Goal: Transaction & Acquisition: Purchase product/service

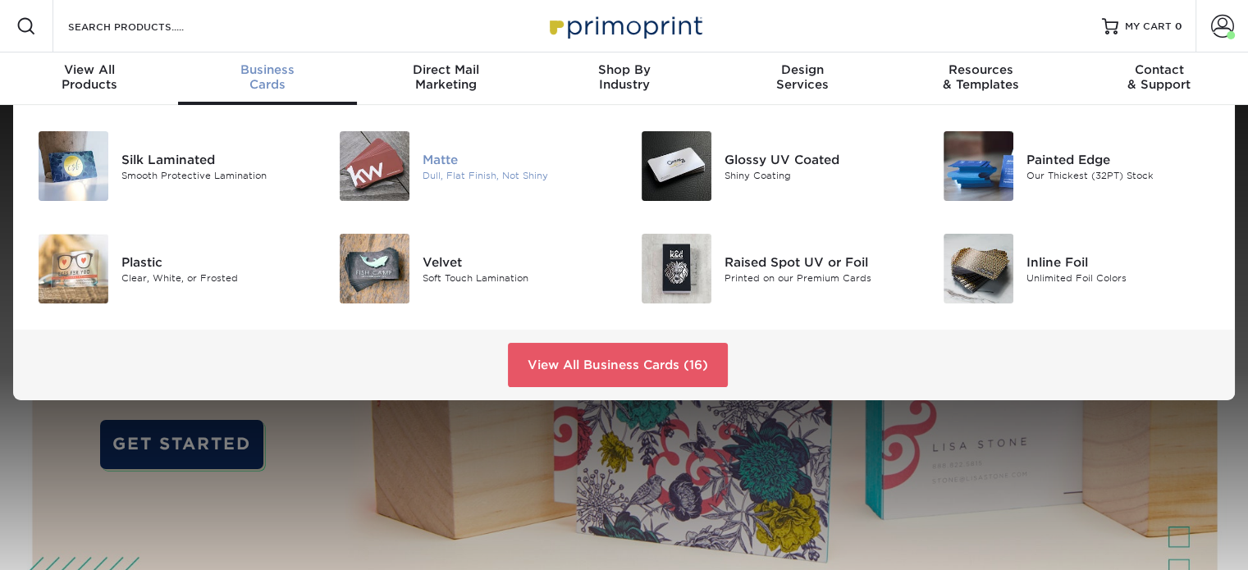
click at [436, 153] on div "Matte" at bounding box center [516, 159] width 189 height 18
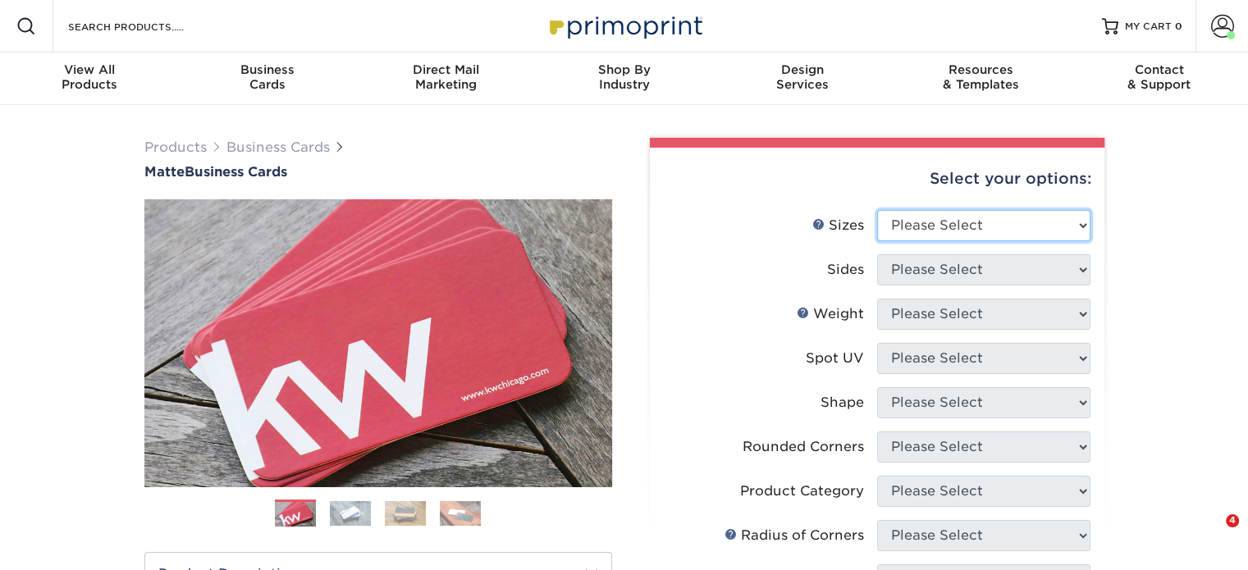
click at [938, 230] on select "Please Select 1.5" x 3.5" - Mini 1.75" x 3.5" - Mini 2" x 2" - Square 2" x 3" -…" at bounding box center [983, 225] width 213 height 31
select select "2.00x3.50"
click at [877, 210] on select "Please Select 1.5" x 3.5" - Mini 1.75" x 3.5" - Mini 2" x 2" - Square 2" x 3" -…" at bounding box center [983, 225] width 213 height 31
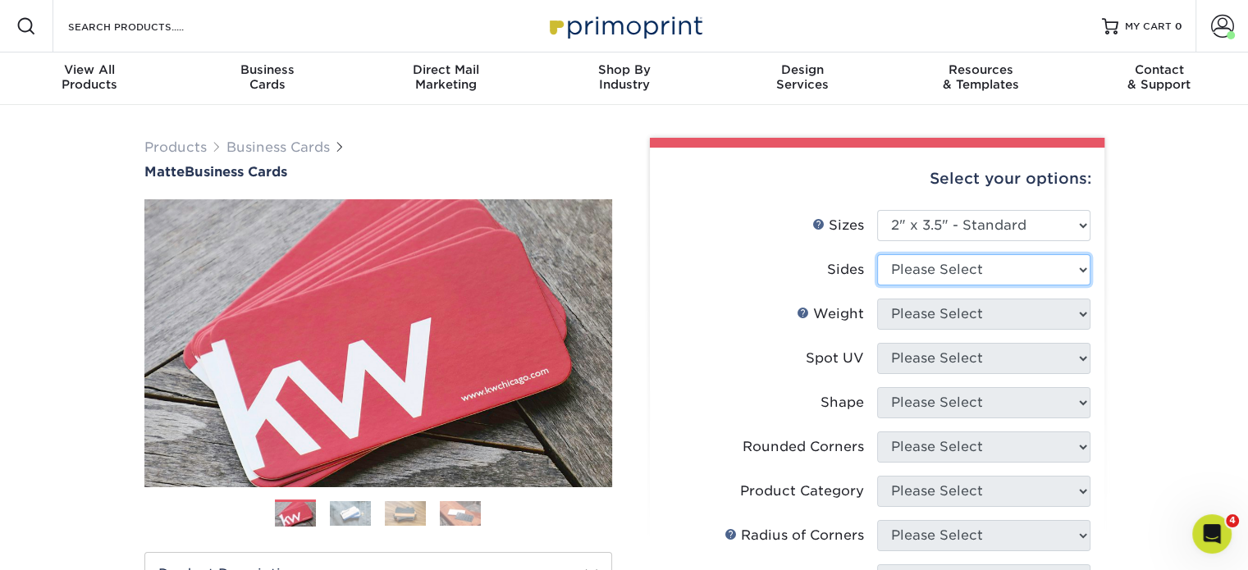
click at [931, 278] on select "Please Select Print Both Sides Print Front Only" at bounding box center [983, 269] width 213 height 31
select select "13abbda7-1d64-4f25-8bb2-c179b224825d"
click at [877, 254] on select "Please Select Print Both Sides Print Front Only" at bounding box center [983, 269] width 213 height 31
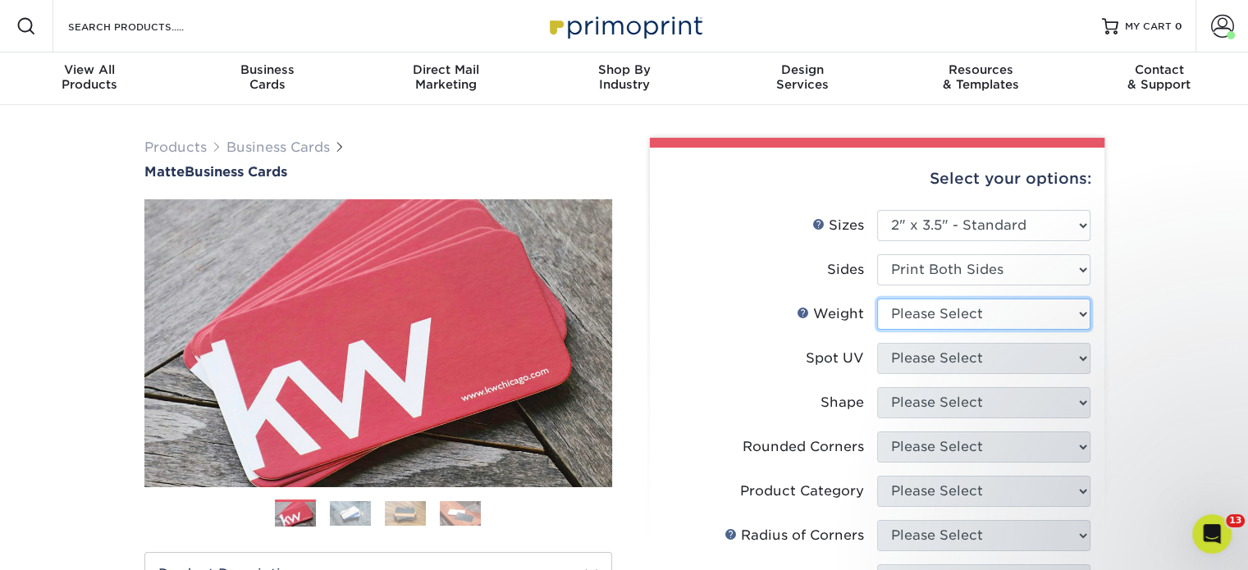
click at [942, 311] on select "Please Select 16PT 14PT" at bounding box center [983, 314] width 213 height 31
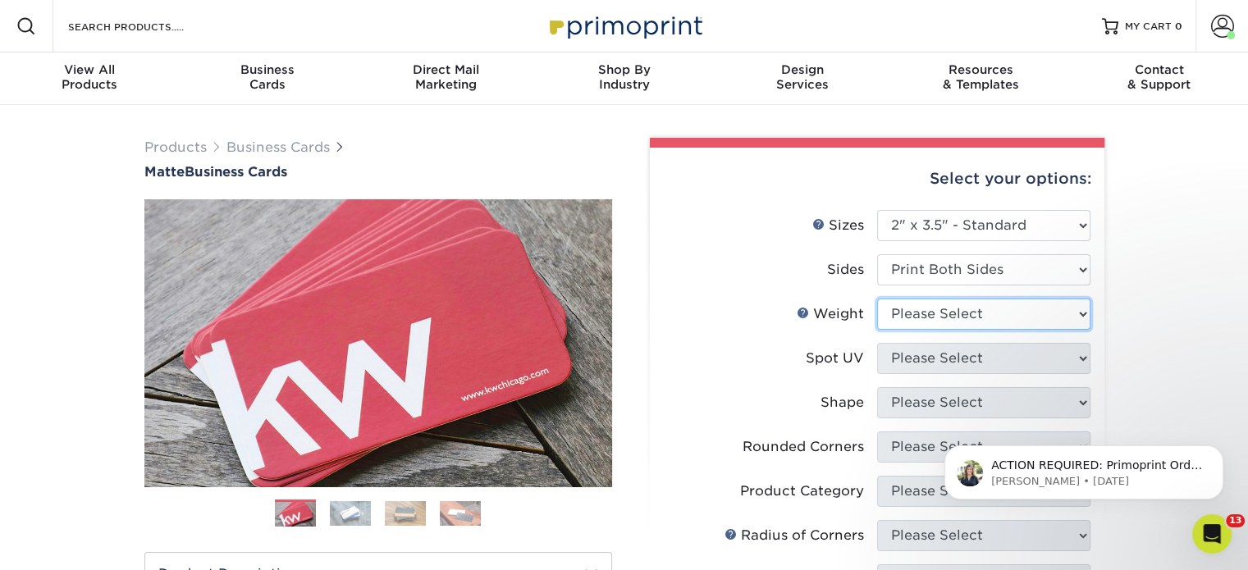
select select "16PT"
click at [877, 299] on select "Please Select 16PT 14PT" at bounding box center [983, 314] width 213 height 31
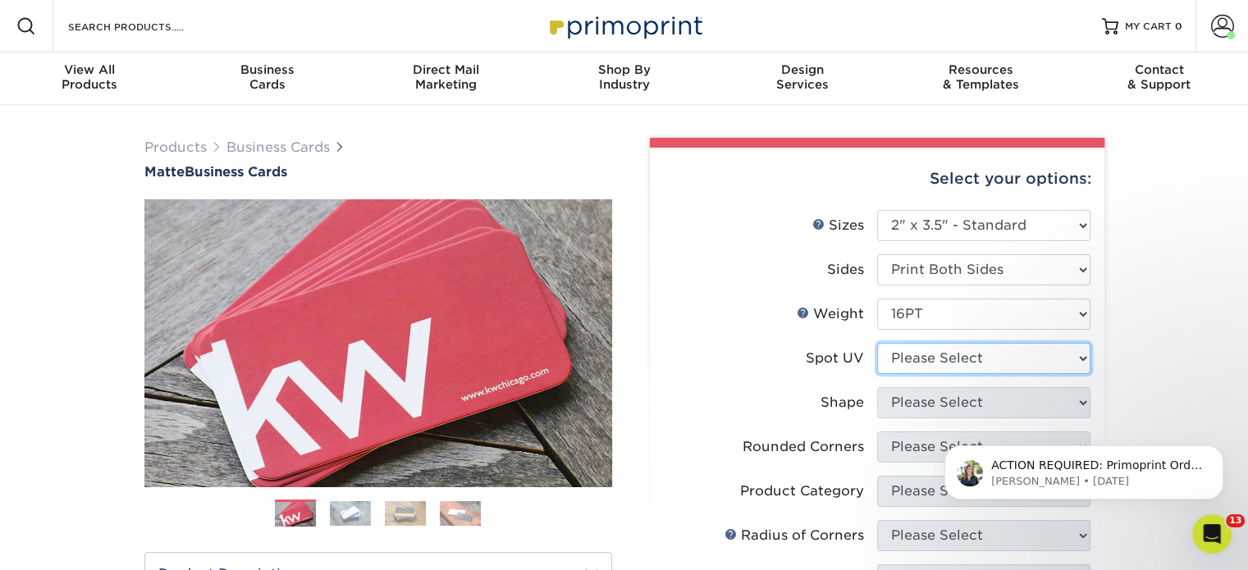
click at [942, 361] on select "Please Select No Spot UV Front and Back (Both Sides) Front Only Back Only" at bounding box center [983, 358] width 213 height 31
select select "3"
click at [877, 343] on select "Please Select No Spot UV Front and Back (Both Sides) Front Only Back Only" at bounding box center [983, 358] width 213 height 31
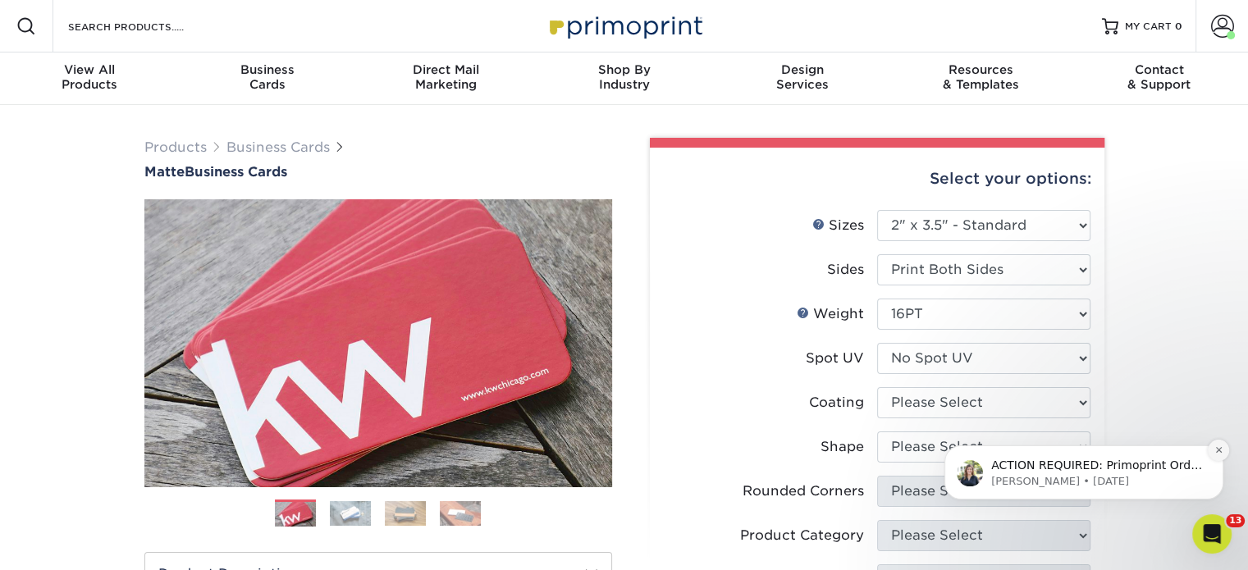
click at [1216, 449] on icon "Dismiss notification" at bounding box center [1218, 449] width 9 height 9
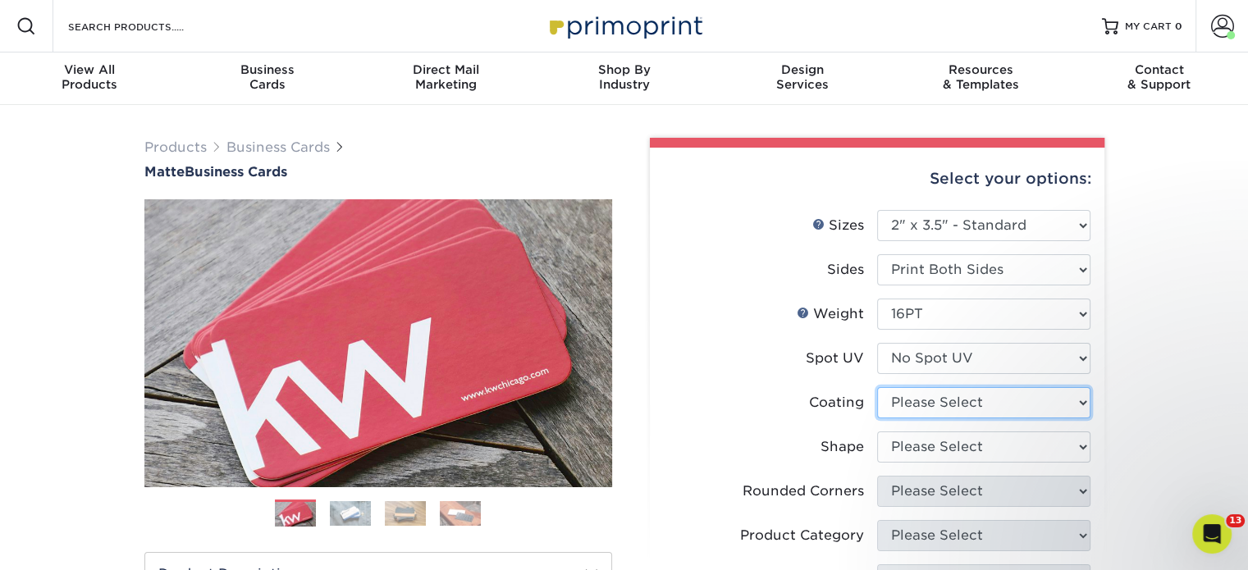
click at [995, 397] on select at bounding box center [983, 402] width 213 height 31
select select "121bb7b5-3b4d-429f-bd8d-bbf80e953313"
click at [877, 387] on select at bounding box center [983, 402] width 213 height 31
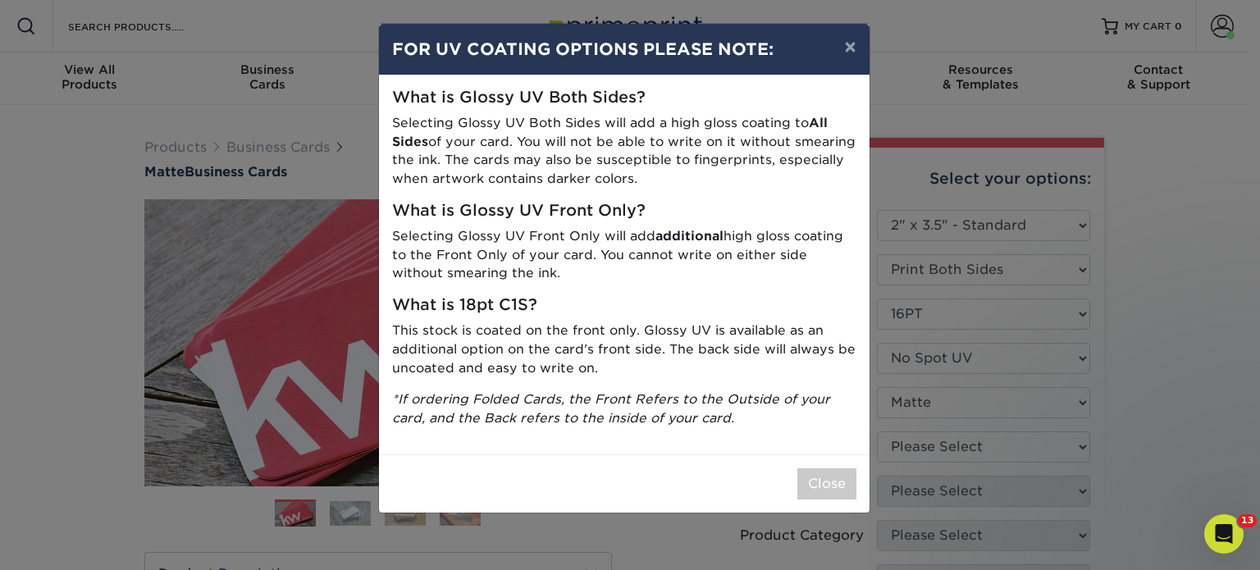
click at [987, 455] on div "× FOR UV COATING OPTIONS PLEASE NOTE: What is Glossy UV Both Sides? Selecting G…" at bounding box center [630, 285] width 1260 height 570
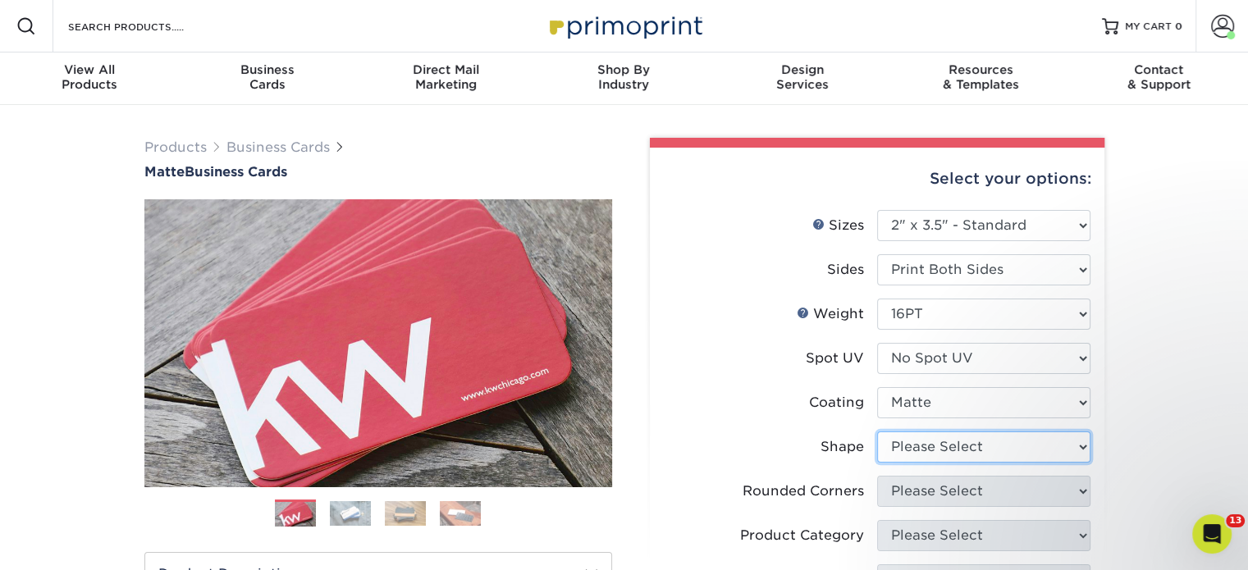
click at [987, 455] on select "Please Select Standard Oval" at bounding box center [983, 446] width 213 height 31
click at [977, 455] on select "Please Select Standard Oval" at bounding box center [983, 446] width 213 height 31
select select "standard"
click at [877, 431] on select "Please Select Standard Oval" at bounding box center [983, 446] width 213 height 31
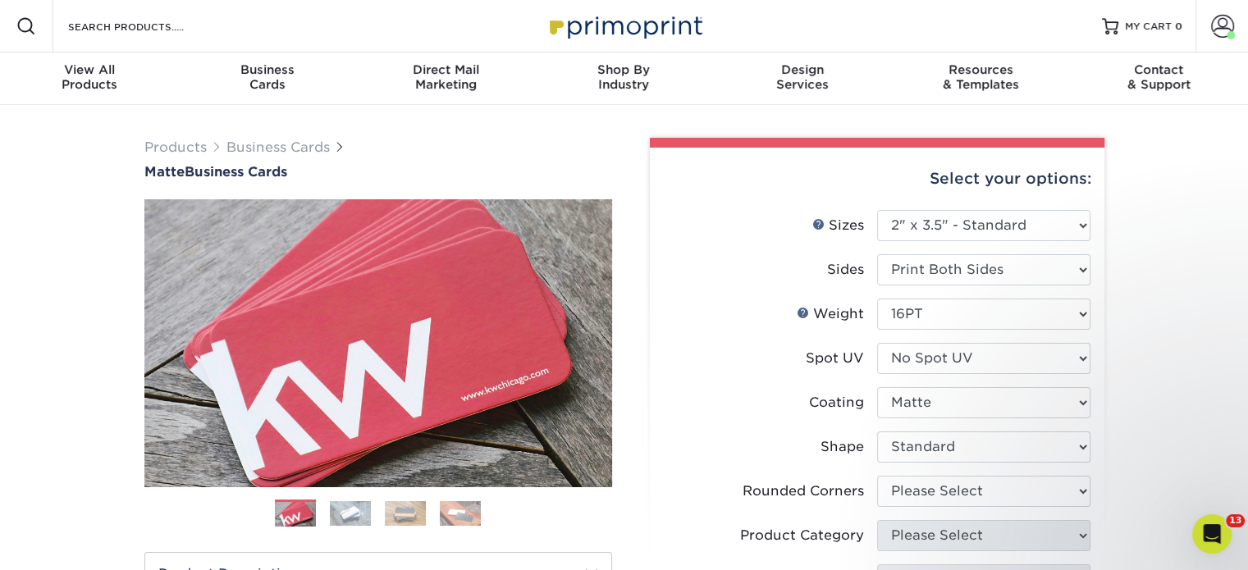
click at [978, 506] on li "Rounded Corners Please Select Yes - Round 2 Corners Yes - Round 4 Corners No" at bounding box center [877, 498] width 427 height 44
click at [963, 496] on select "Please Select Yes - Round 2 Corners Yes - Round 4 Corners No" at bounding box center [983, 491] width 213 height 31
select select "0"
click at [877, 476] on select "Please Select Yes - Round 2 Corners Yes - Round 4 Corners No" at bounding box center [983, 491] width 213 height 31
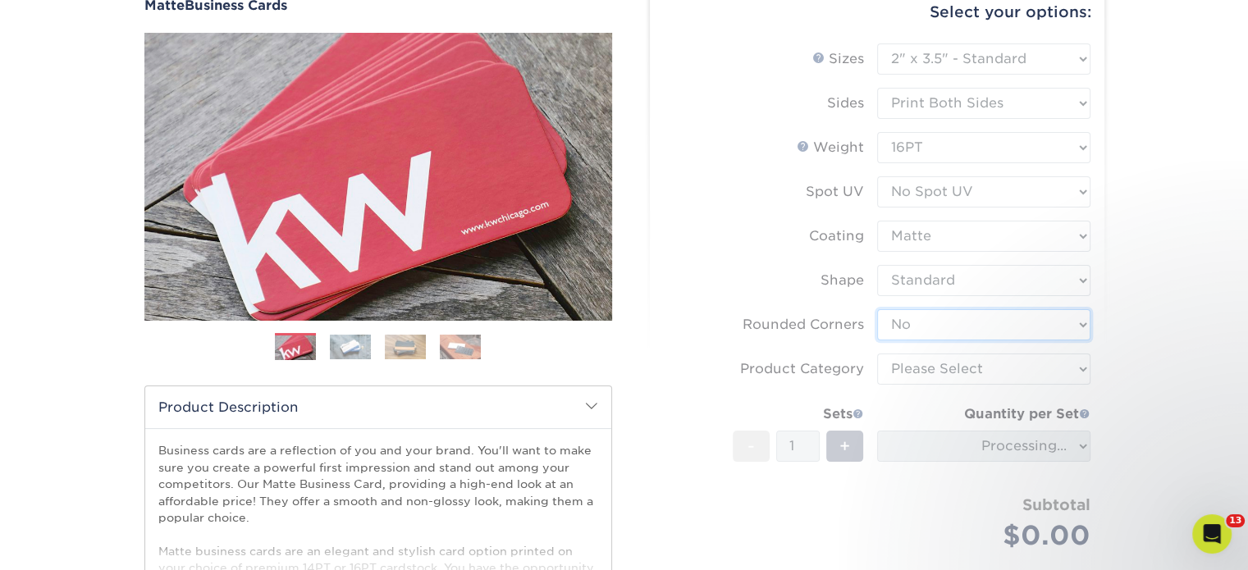
scroll to position [167, 0]
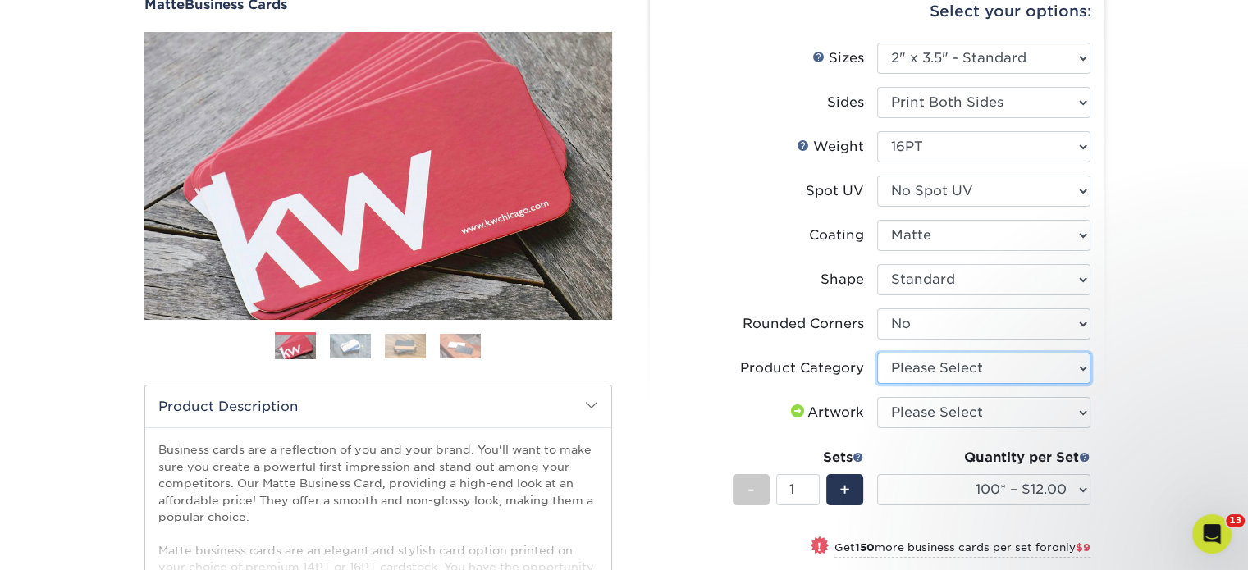
click at [944, 374] on select "Please Select Business Cards" at bounding box center [983, 368] width 213 height 31
select select "3b5148f1-0588-4f88-a218-97bcfdce65c1"
click at [877, 353] on select "Please Select Business Cards" at bounding box center [983, 368] width 213 height 31
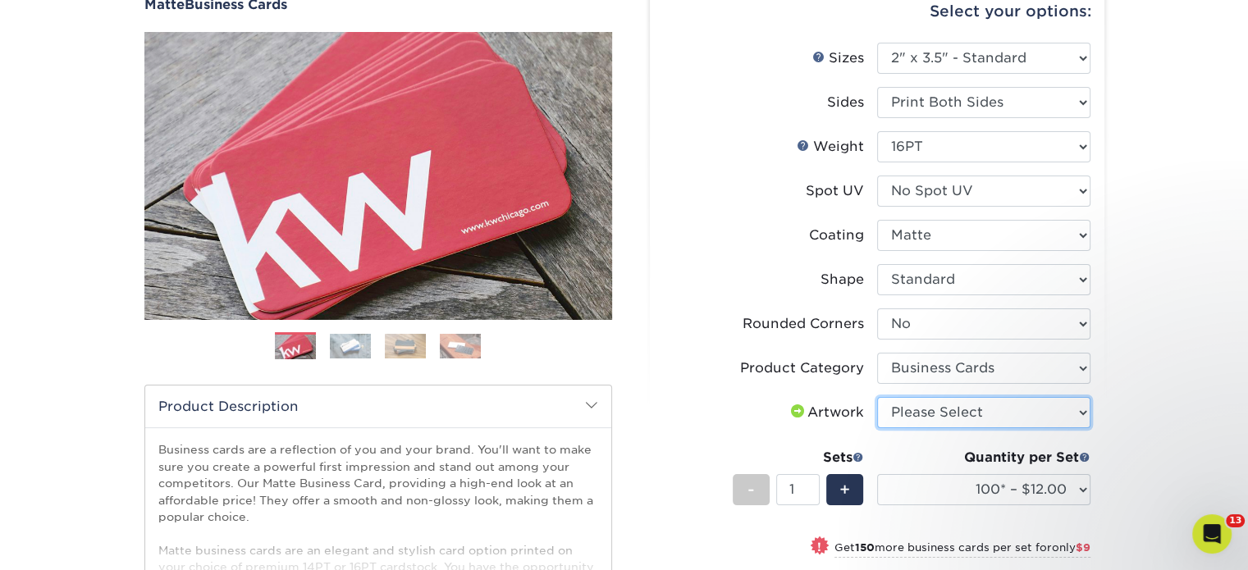
click at [952, 406] on select "Please Select I will upload files I need a design - $100" at bounding box center [983, 412] width 213 height 31
select select "upload"
click at [877, 397] on select "Please Select I will upload files I need a design - $100" at bounding box center [983, 412] width 213 height 31
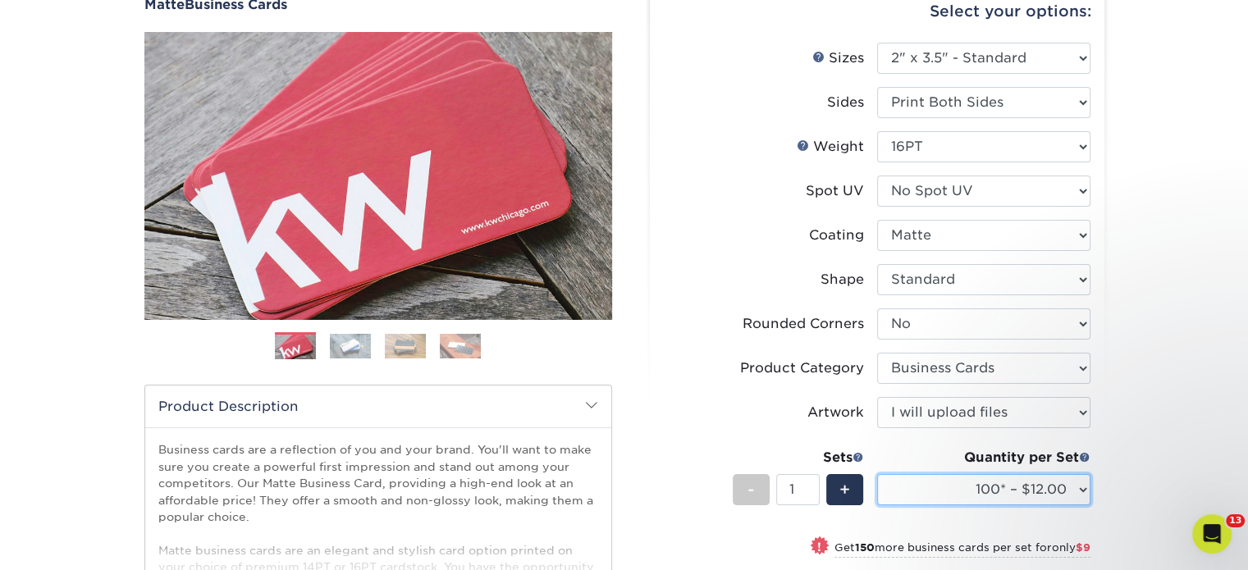
click at [967, 495] on select "100* – $12.00 250* – $21.00 500 – $42.00 1000 – $53.00 2500 – $95.00 5000 – $18…" at bounding box center [983, 489] width 213 height 31
select select "250* – $21.00"
click at [877, 474] on select "100* – $12.00 250* – $21.00 500 – $42.00 1000 – $53.00 2500 – $95.00 5000 – $18…" at bounding box center [983, 489] width 213 height 31
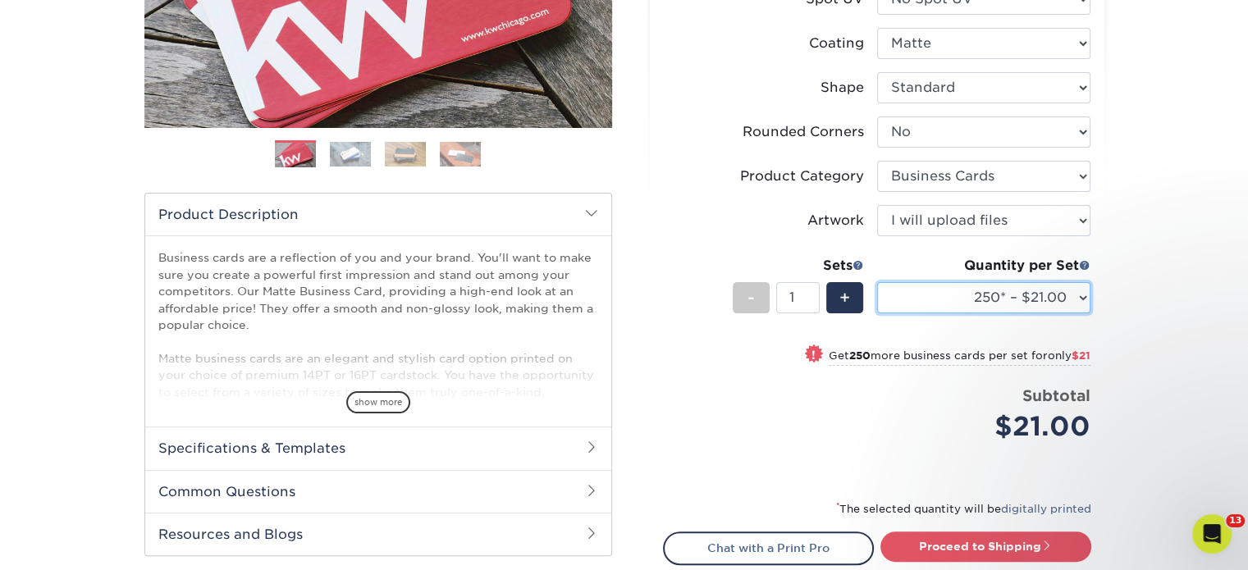
scroll to position [384, 0]
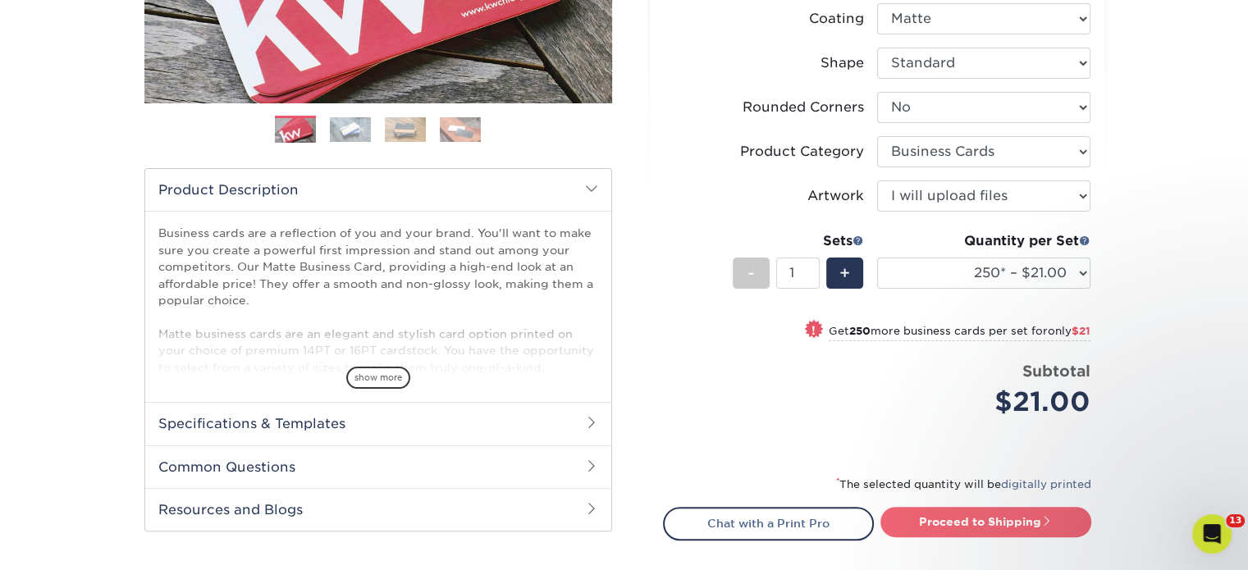
click at [1003, 524] on link "Proceed to Shipping" at bounding box center [985, 522] width 211 height 30
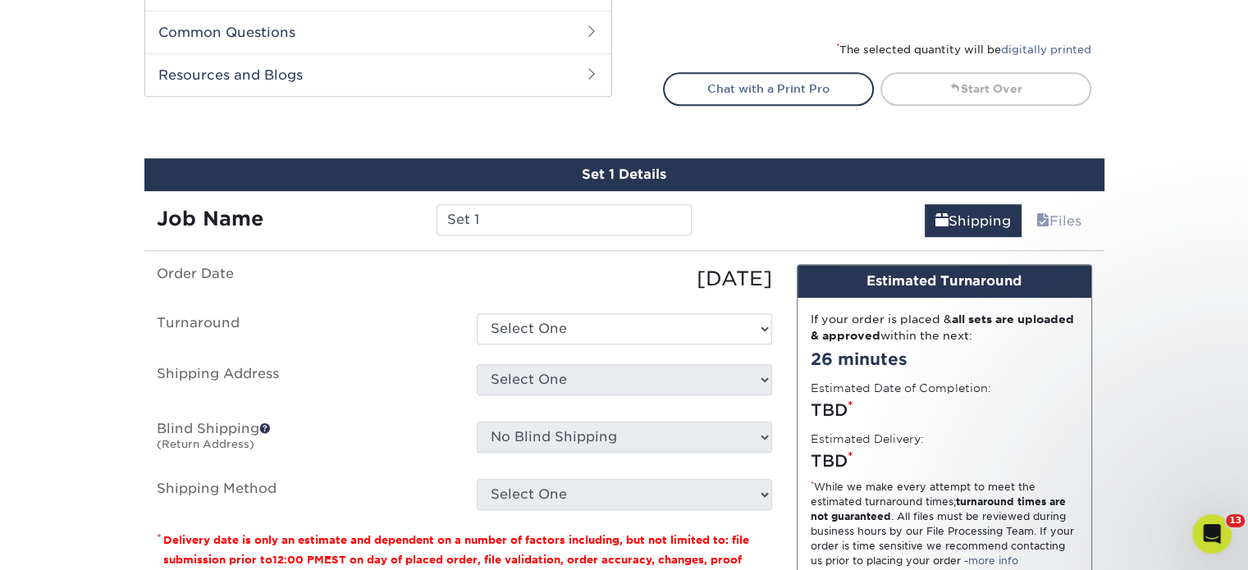
scroll to position [934, 0]
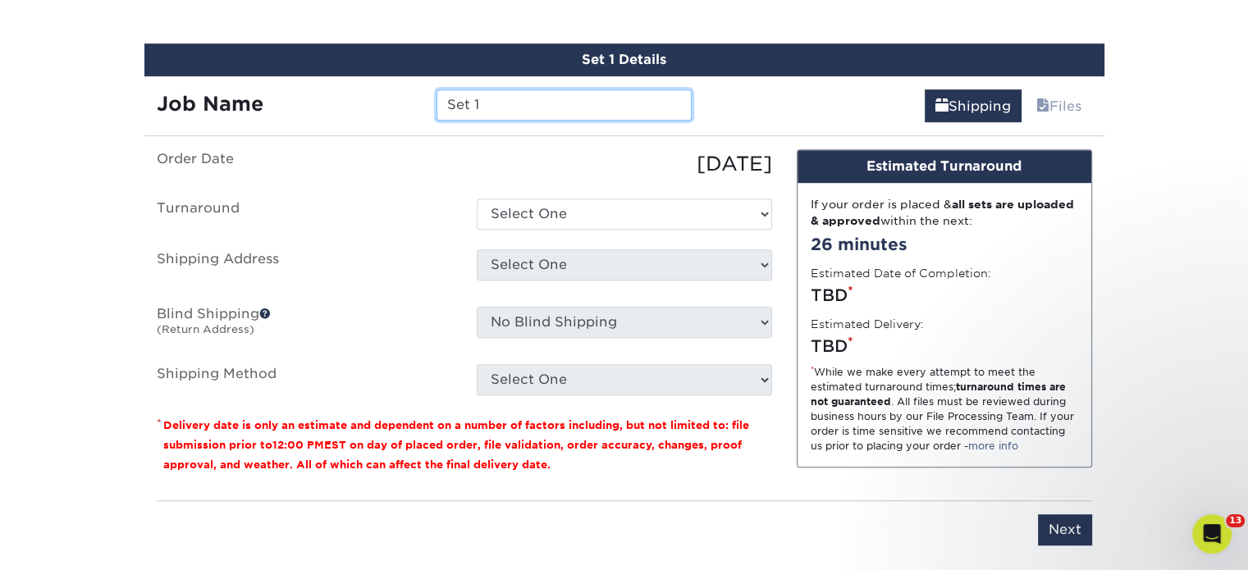
drag, startPoint x: 456, startPoint y: 102, endPoint x: 358, endPoint y: 115, distance: 98.5
click at [358, 115] on div "Job Name Set 1" at bounding box center [424, 104] width 560 height 31
paste input "[PERSON_NAME]"
type input "[PERSON_NAME]"
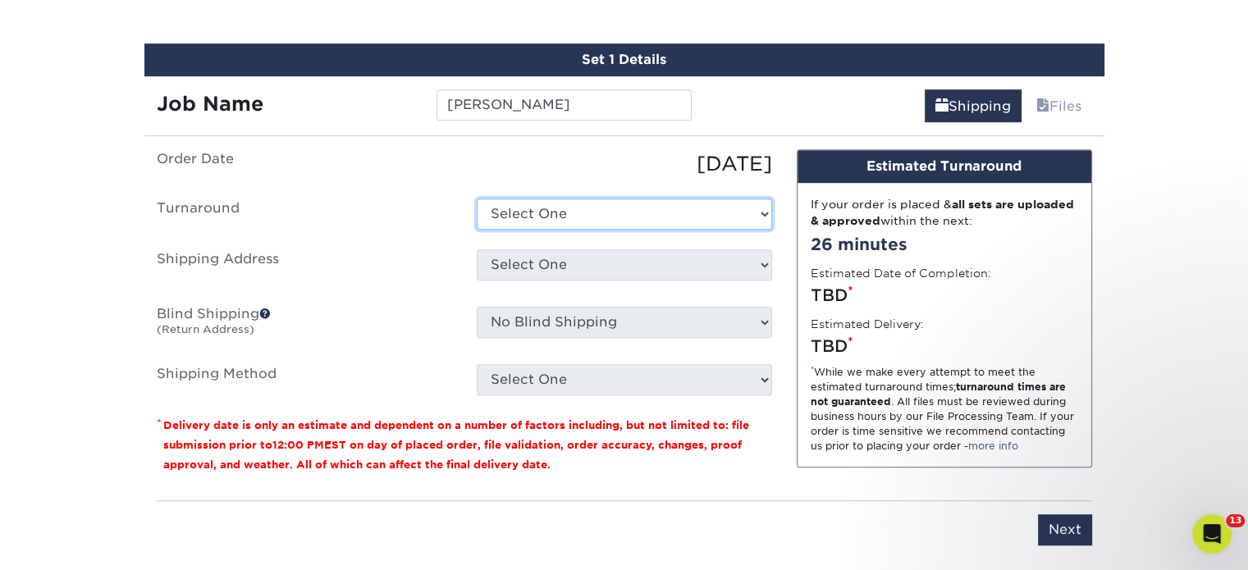
click at [559, 219] on select "Select One 2-4 Business Days 2 Day Next Business Day" at bounding box center [624, 214] width 295 height 31
select select "23721297-b68b-4846-ba83-3171e6bd9d78"
click at [477, 199] on select "Select One 2-4 Business Days 2 Day Next Business Day" at bounding box center [624, 214] width 295 height 31
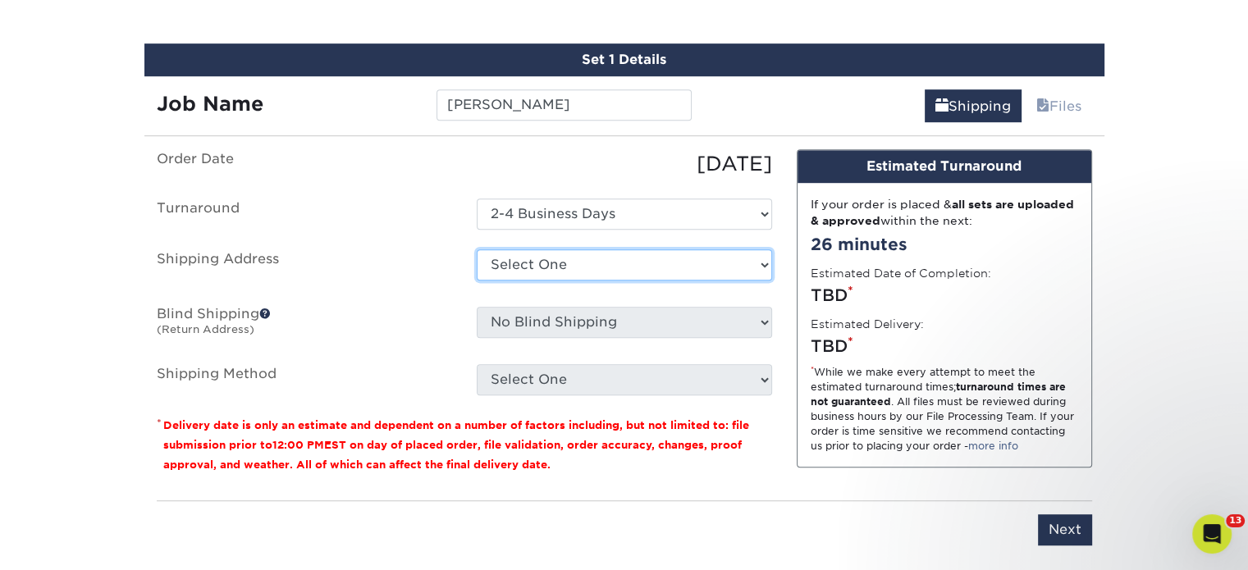
click at [576, 258] on select "Select One Alberto Nixon Alfredo Perez Allen Selwyn Alvita Byrd Amelia Delagarz…" at bounding box center [624, 264] width 295 height 31
select select "239909"
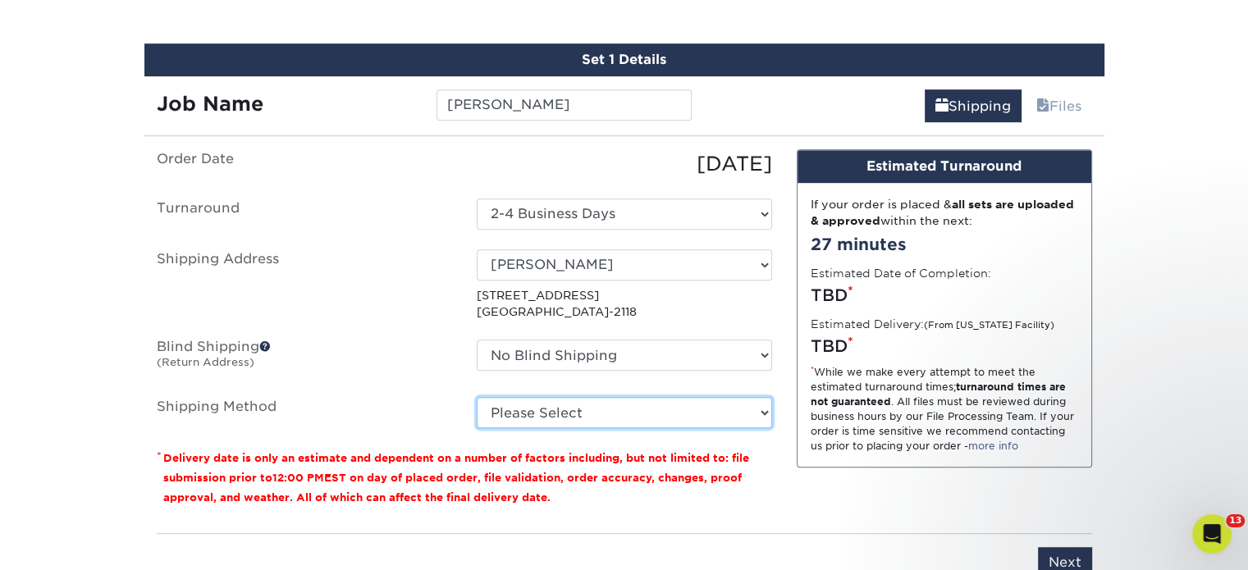
click at [575, 413] on select "Please Select Ground Shipping (+$7.84) 3 Day Shipping Service (+$15.34) 2 Day A…" at bounding box center [624, 412] width 295 height 31
select select "03"
click at [477, 397] on select "Please Select Ground Shipping (+$7.84) 3 Day Shipping Service (+$15.34) 2 Day A…" at bounding box center [624, 412] width 295 height 31
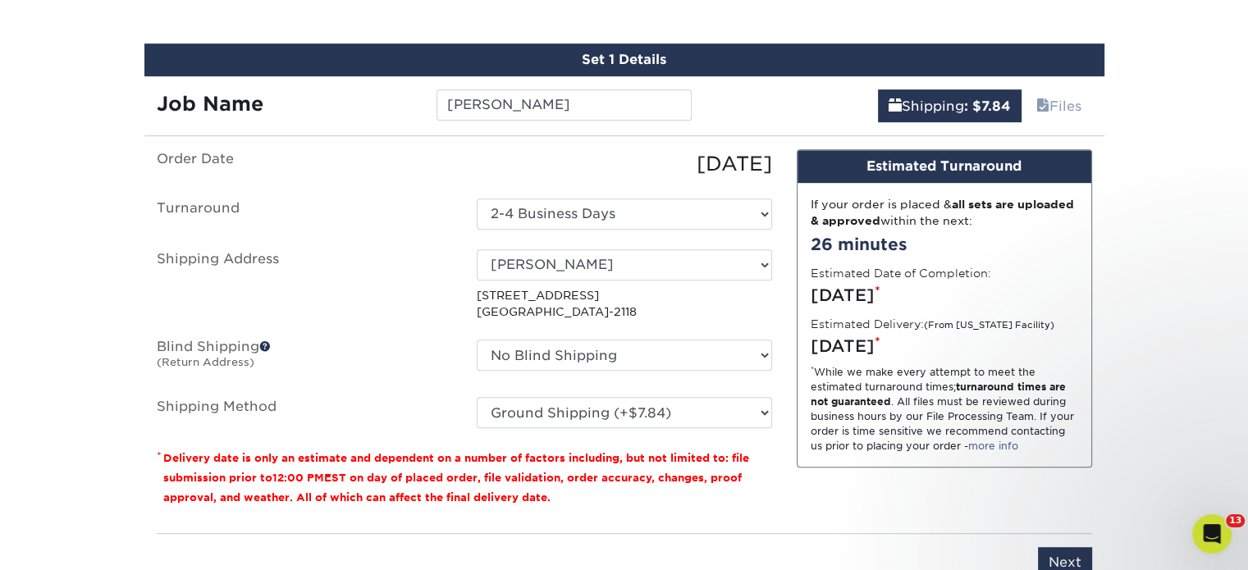
click at [883, 272] on label "Estimated Date of Completion:" at bounding box center [900, 273] width 180 height 16
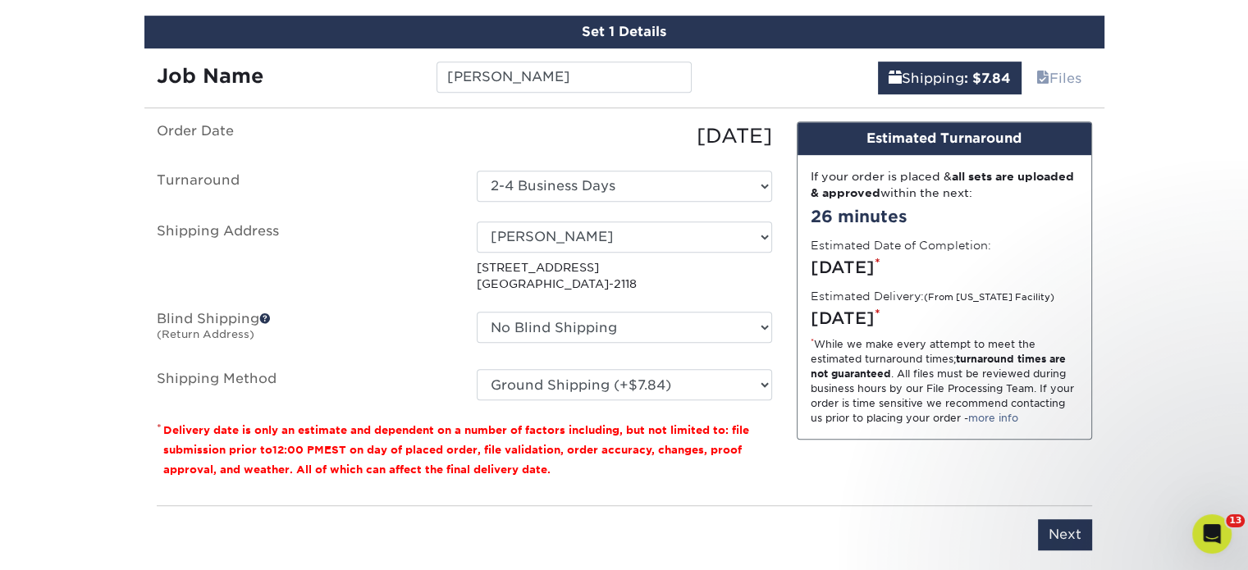
scroll to position [961, 0]
click at [1061, 531] on input "Next" at bounding box center [1065, 534] width 54 height 31
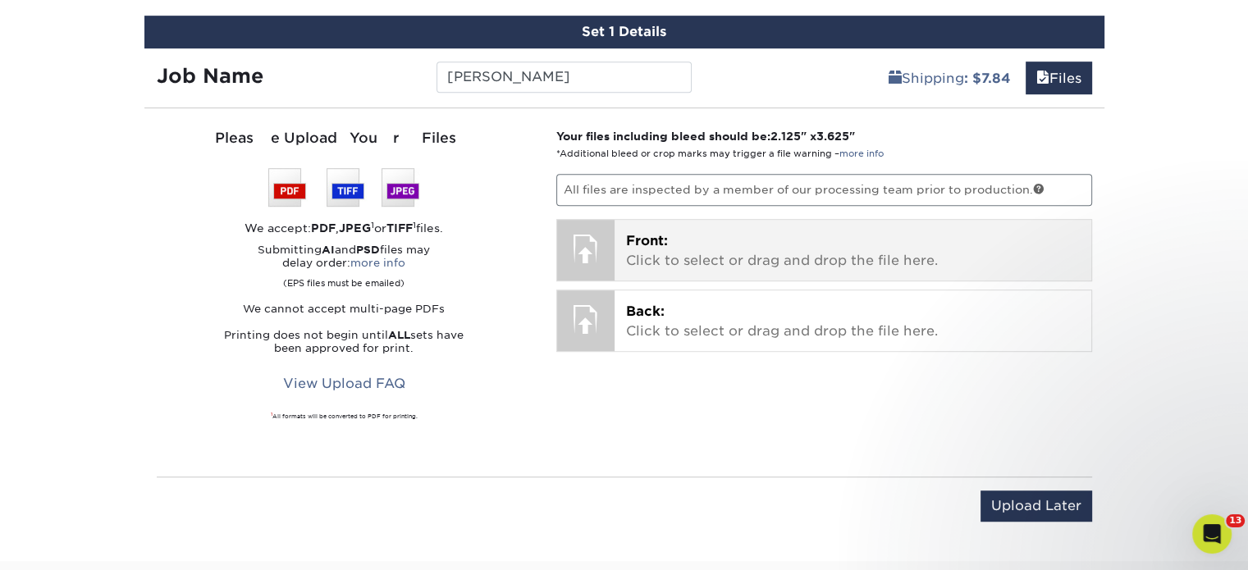
click at [683, 231] on p "Front: Click to select or drag and drop the file here." at bounding box center [853, 250] width 454 height 39
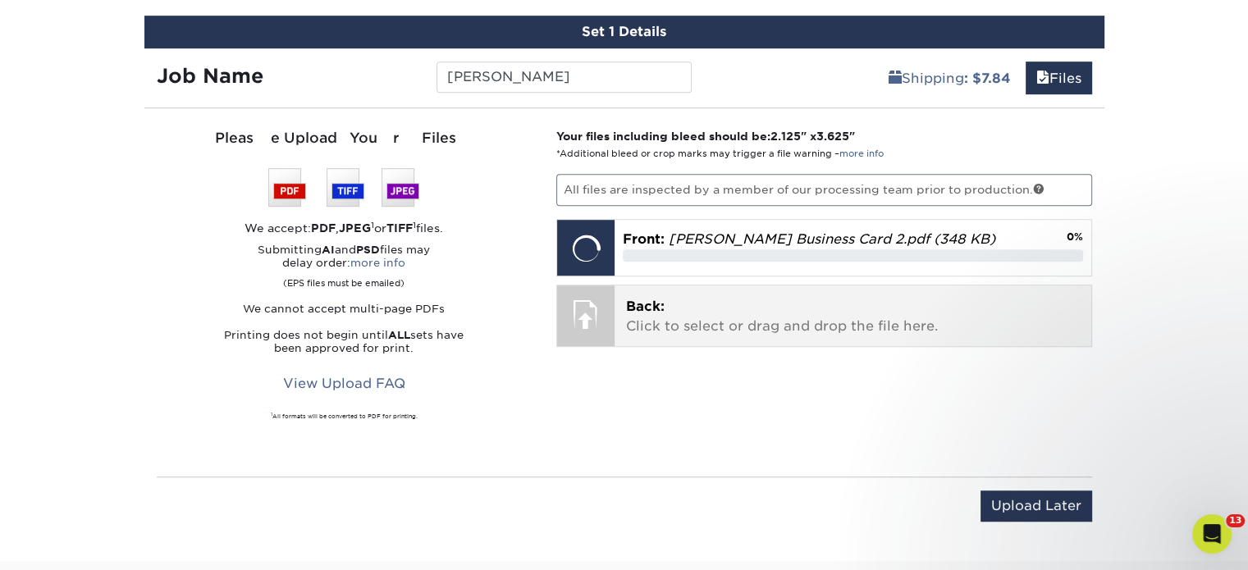
click at [709, 311] on p "Back: Click to select or drag and drop the file here." at bounding box center [853, 316] width 454 height 39
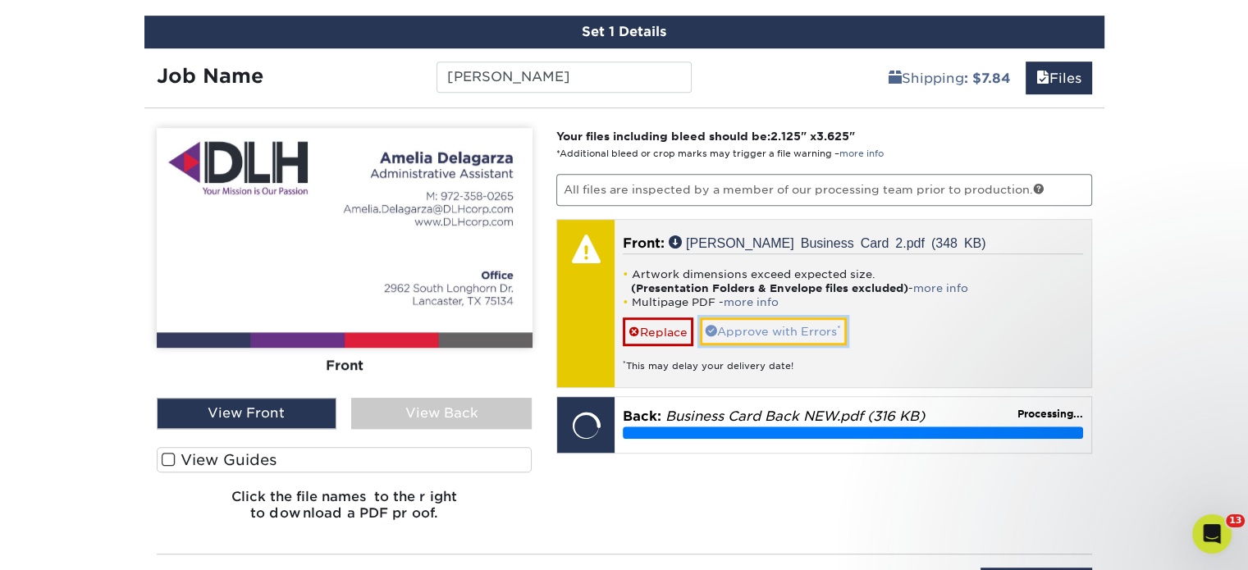
click at [742, 324] on link "Approve with Errors *" at bounding box center [773, 331] width 147 height 28
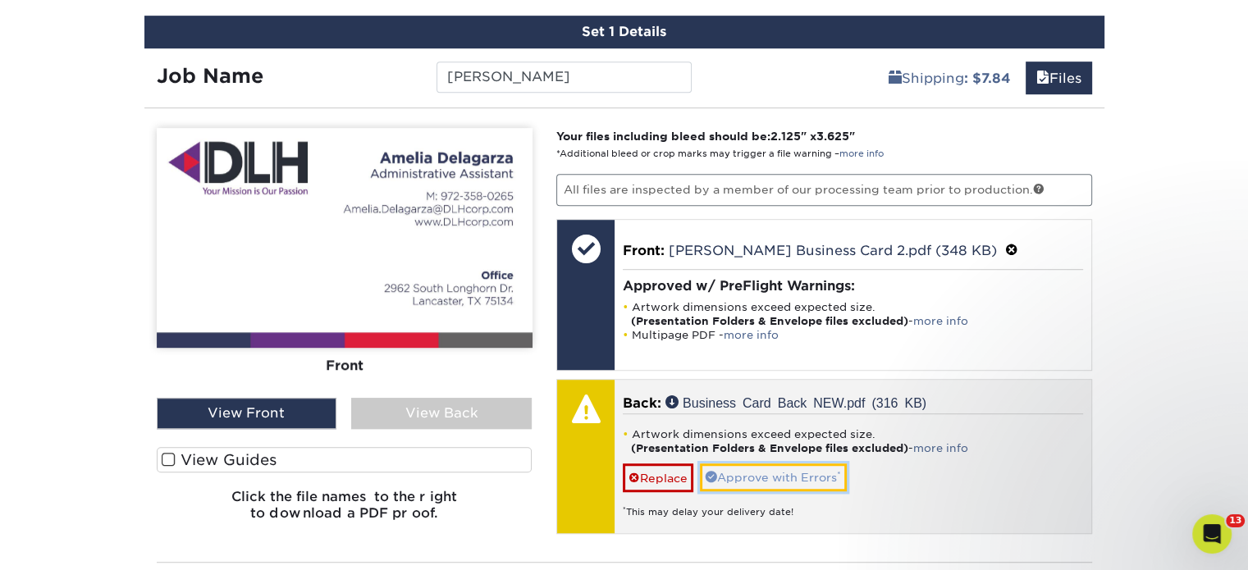
click at [774, 472] on link "Approve with Errors *" at bounding box center [773, 477] width 147 height 28
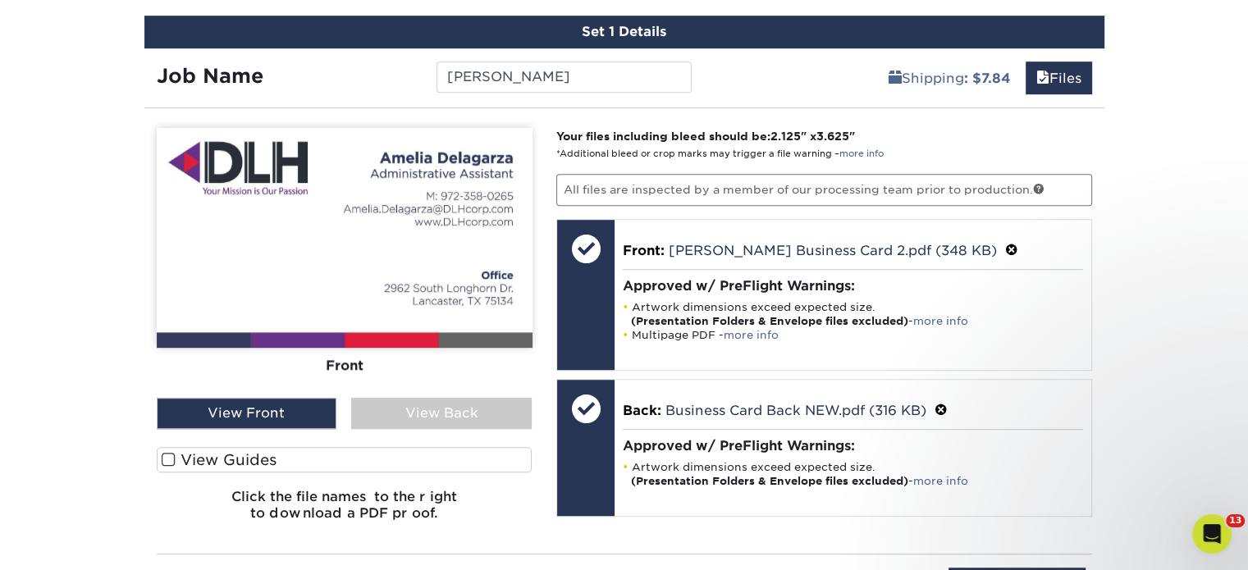
click at [427, 409] on div "View Back" at bounding box center [441, 413] width 180 height 31
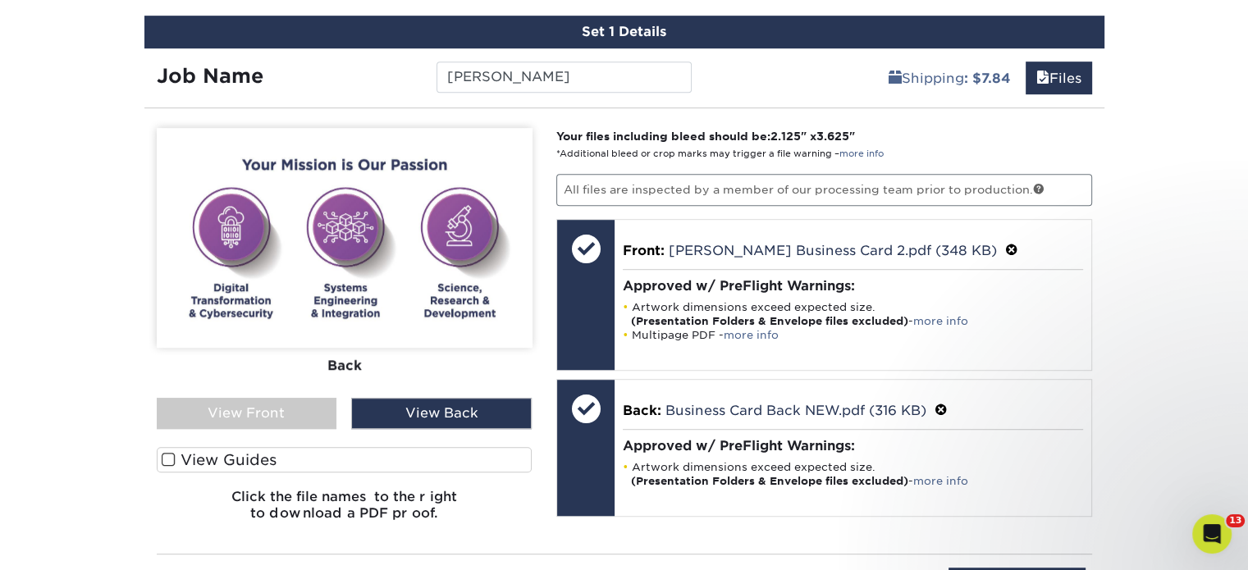
click at [276, 408] on div "View Front" at bounding box center [247, 413] width 180 height 31
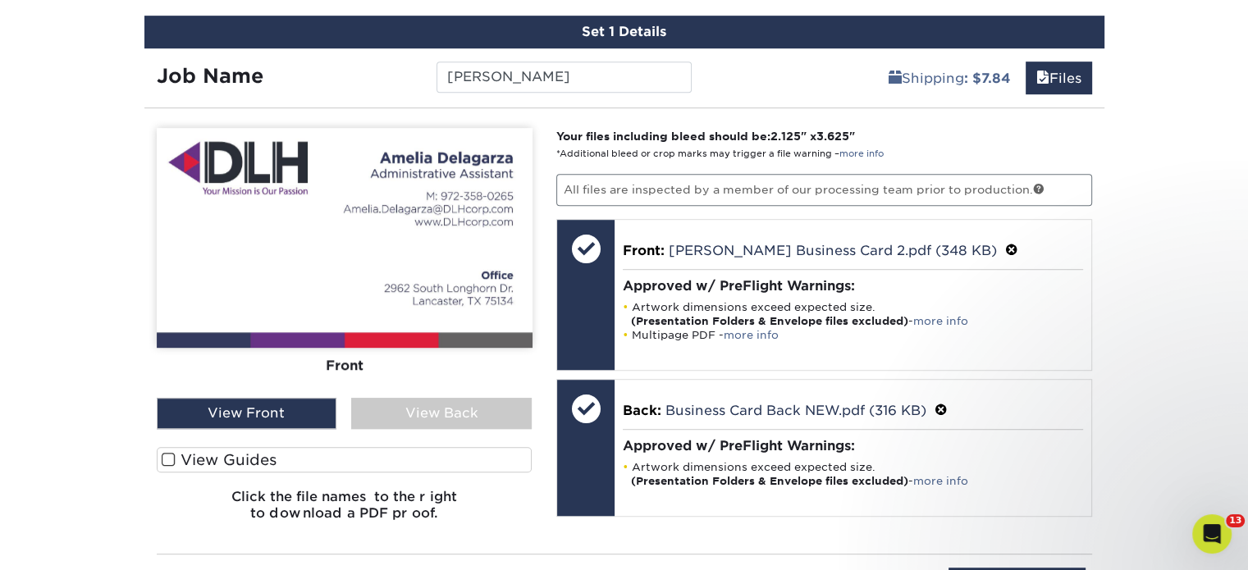
click at [430, 413] on div "View Back" at bounding box center [441, 413] width 180 height 31
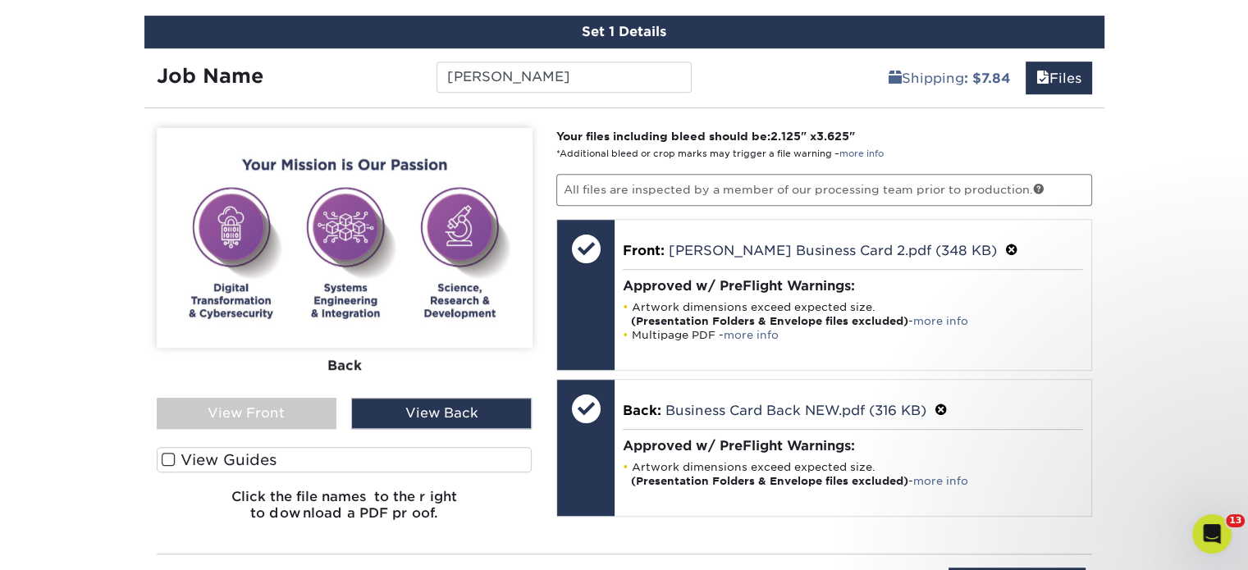
click at [297, 411] on div "View Front" at bounding box center [247, 413] width 180 height 31
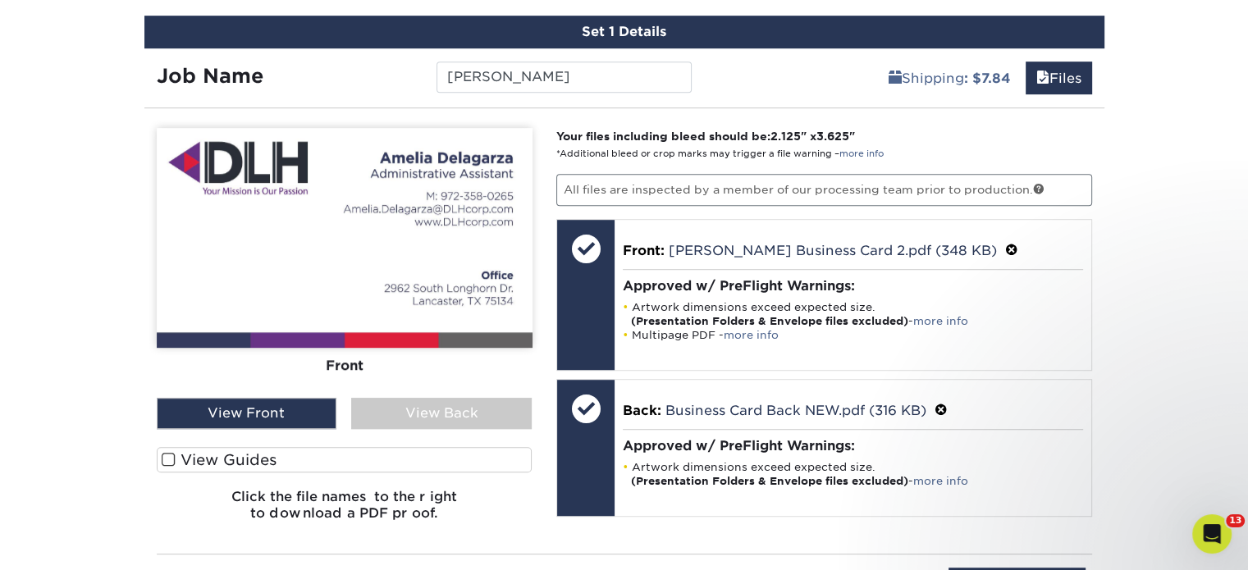
click at [468, 412] on div "View Back" at bounding box center [441, 413] width 180 height 31
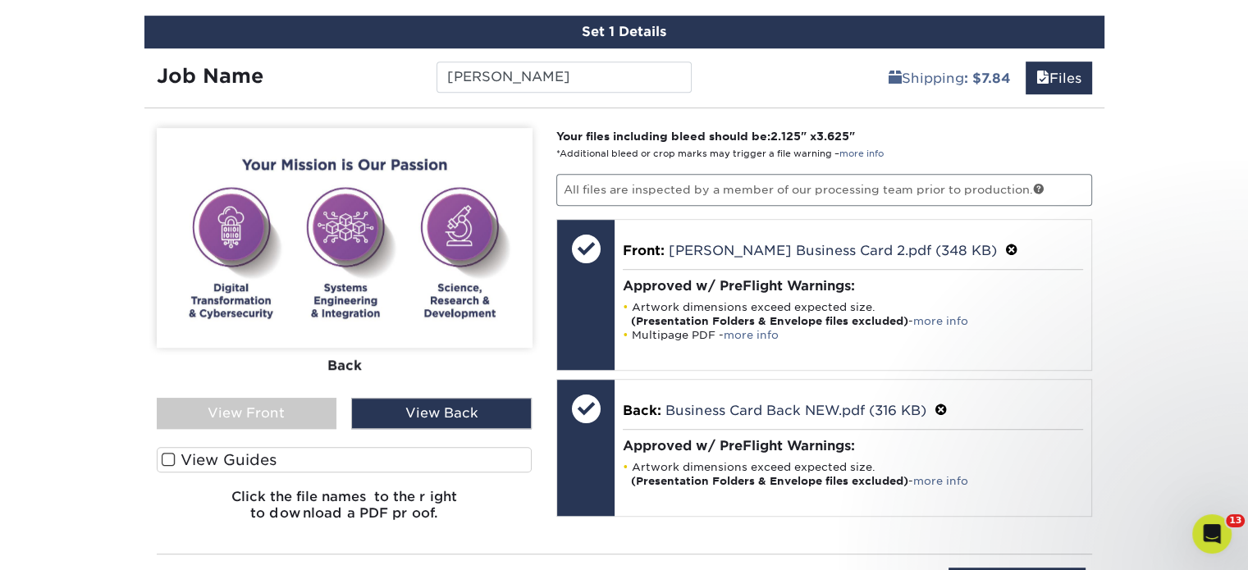
click at [322, 416] on div "View Front" at bounding box center [247, 413] width 180 height 31
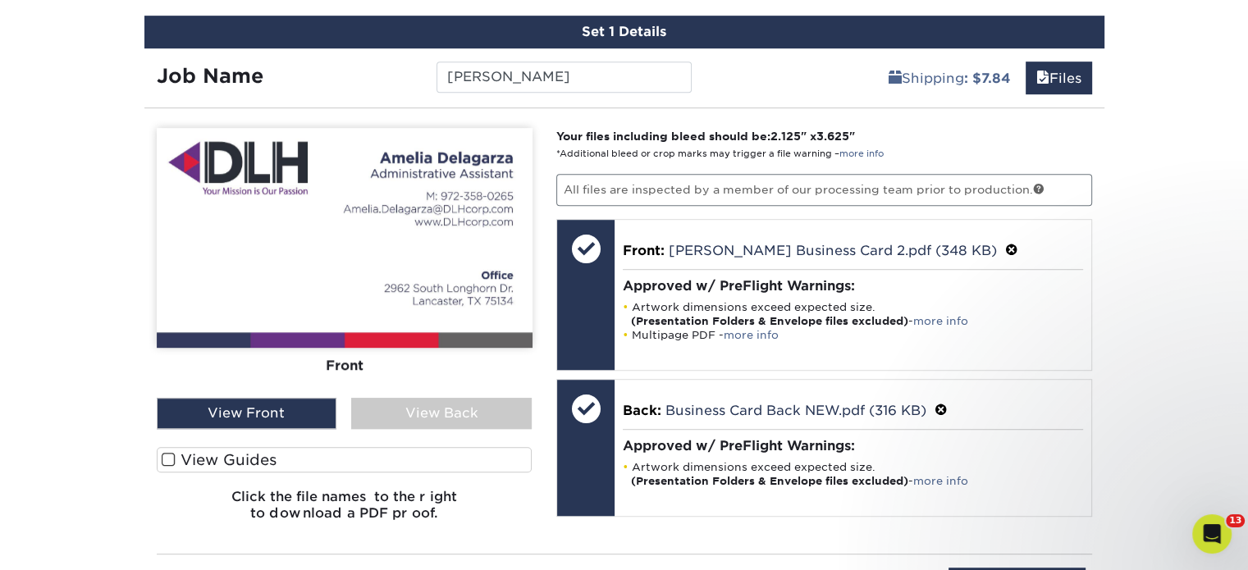
click at [471, 409] on div "View Back" at bounding box center [441, 413] width 180 height 31
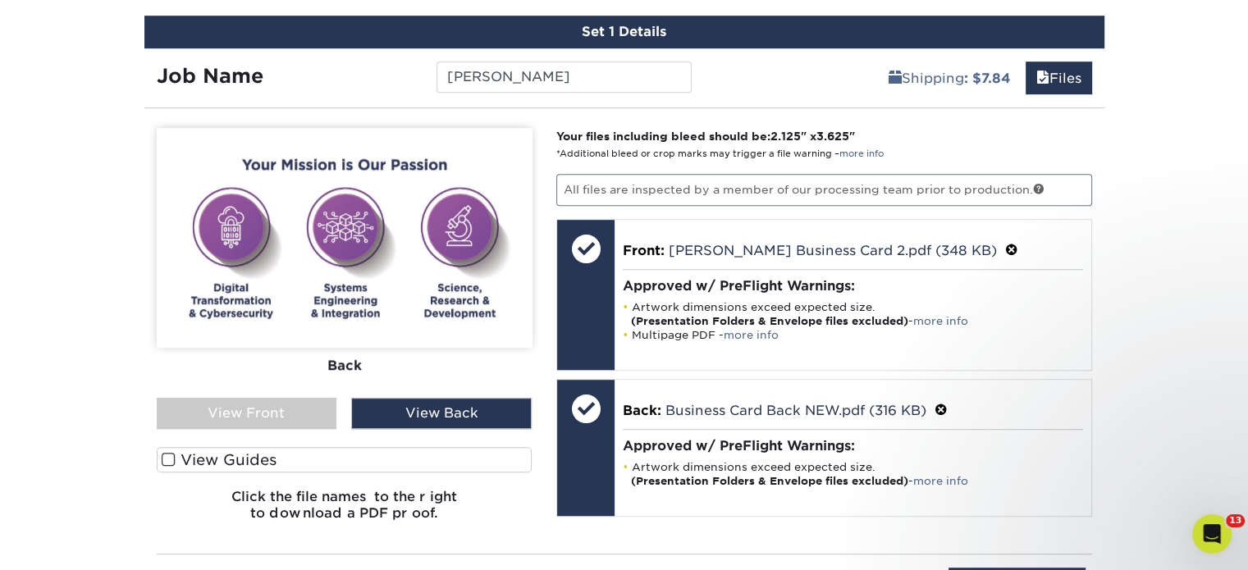
click at [295, 414] on div "View Front" at bounding box center [247, 413] width 180 height 31
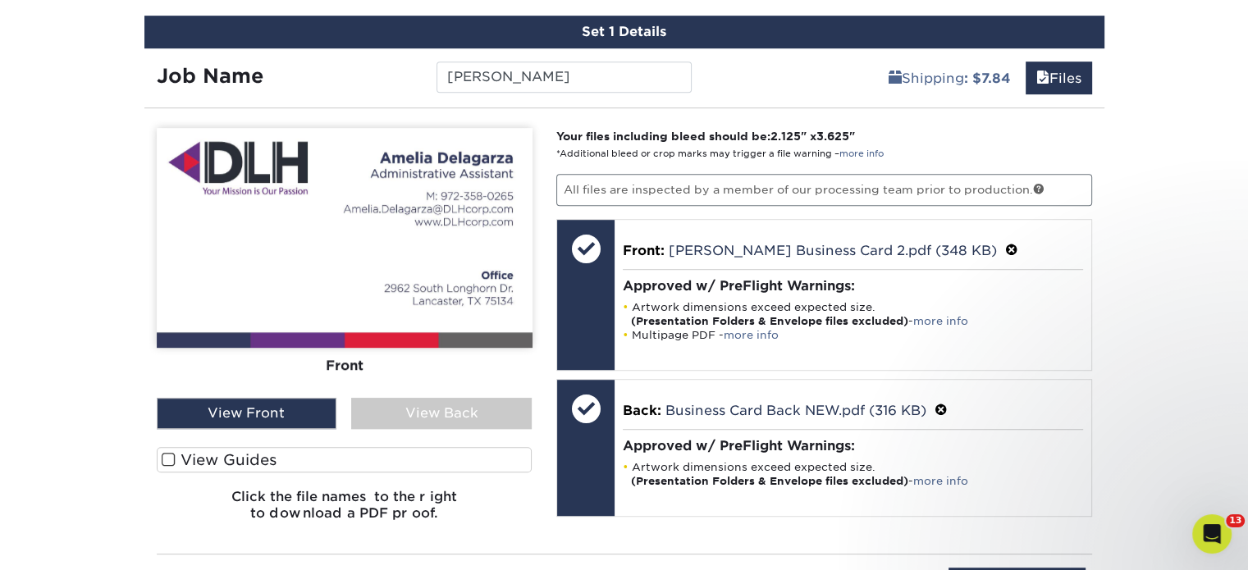
click at [443, 416] on div "View Back" at bounding box center [441, 413] width 180 height 31
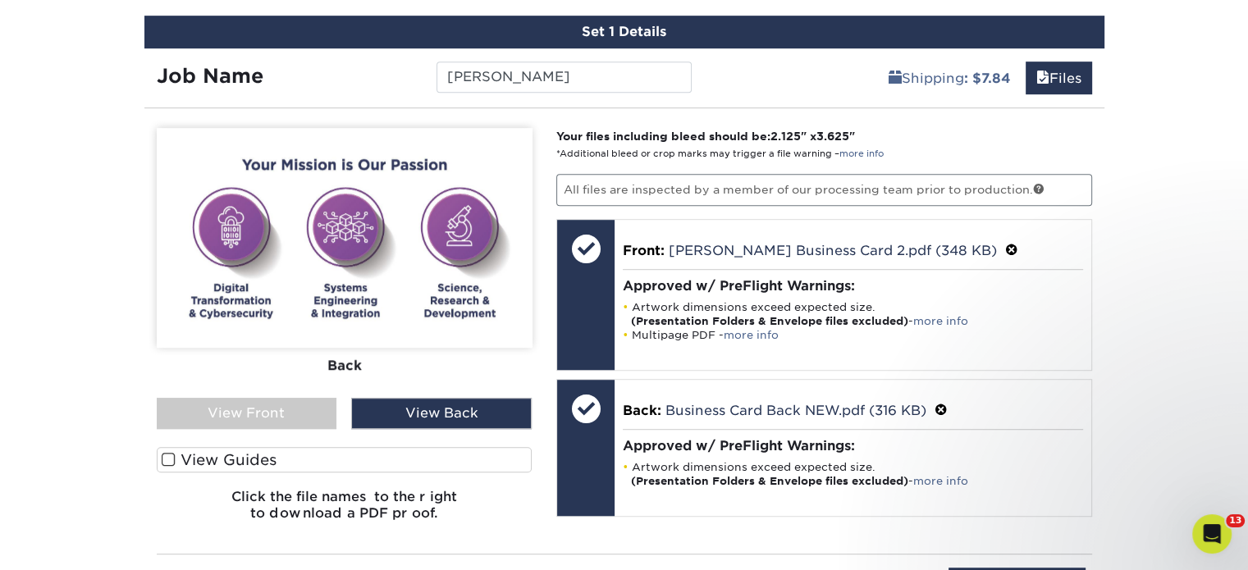
click at [247, 403] on div "View Front" at bounding box center [247, 413] width 180 height 31
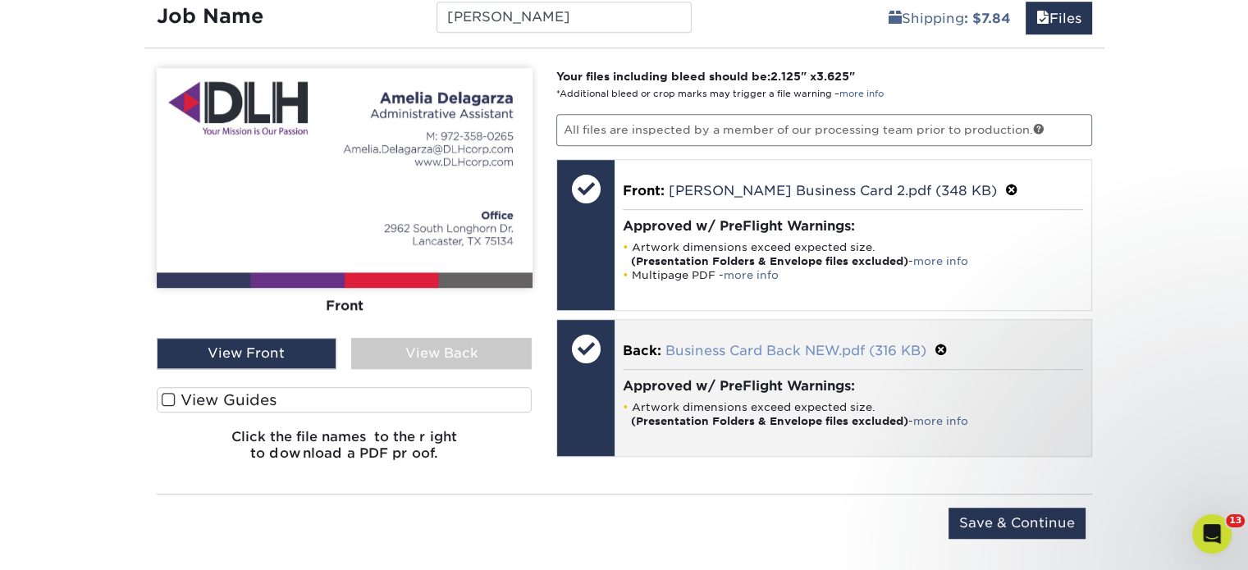
scroll to position [1022, 0]
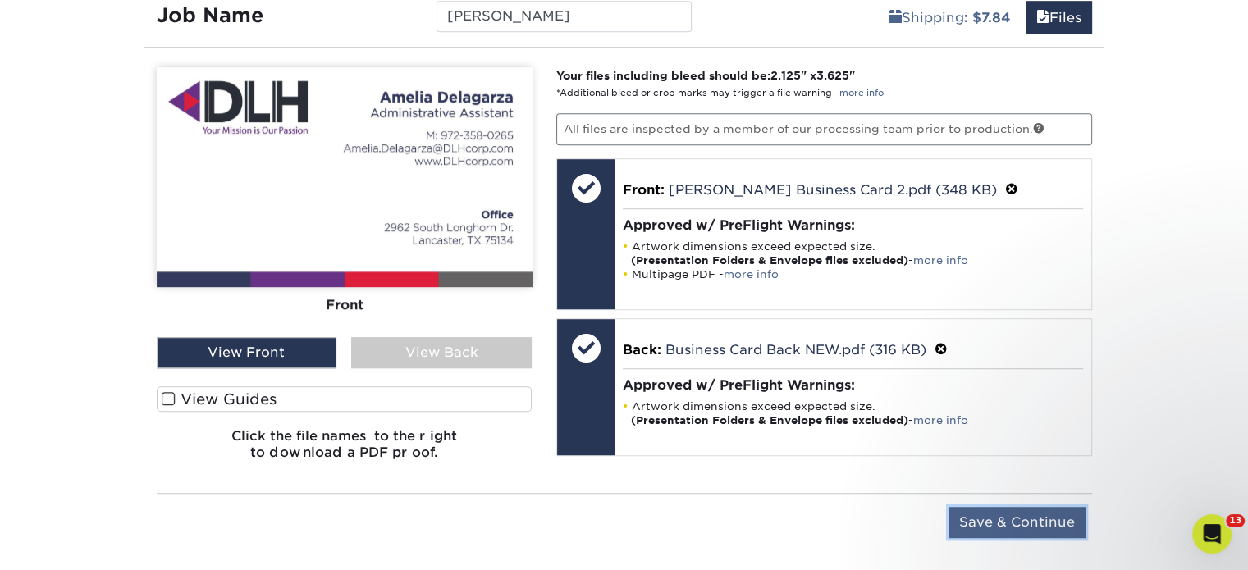
click at [1025, 514] on input "Save & Continue" at bounding box center [1016, 522] width 137 height 31
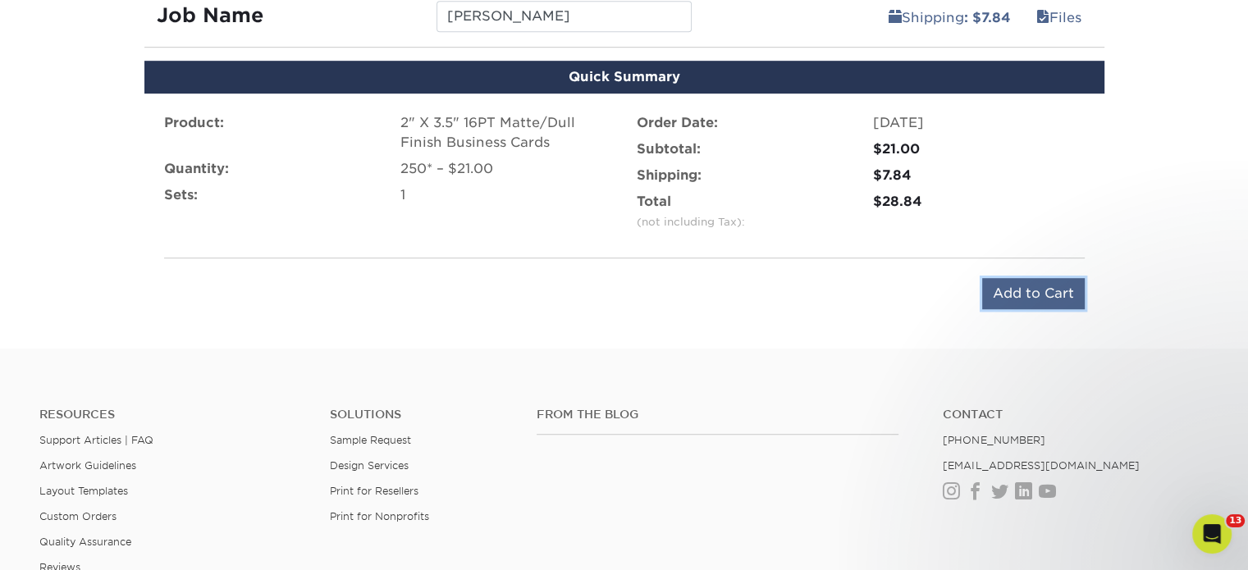
click at [1044, 290] on input "Add to Cart" at bounding box center [1033, 293] width 103 height 31
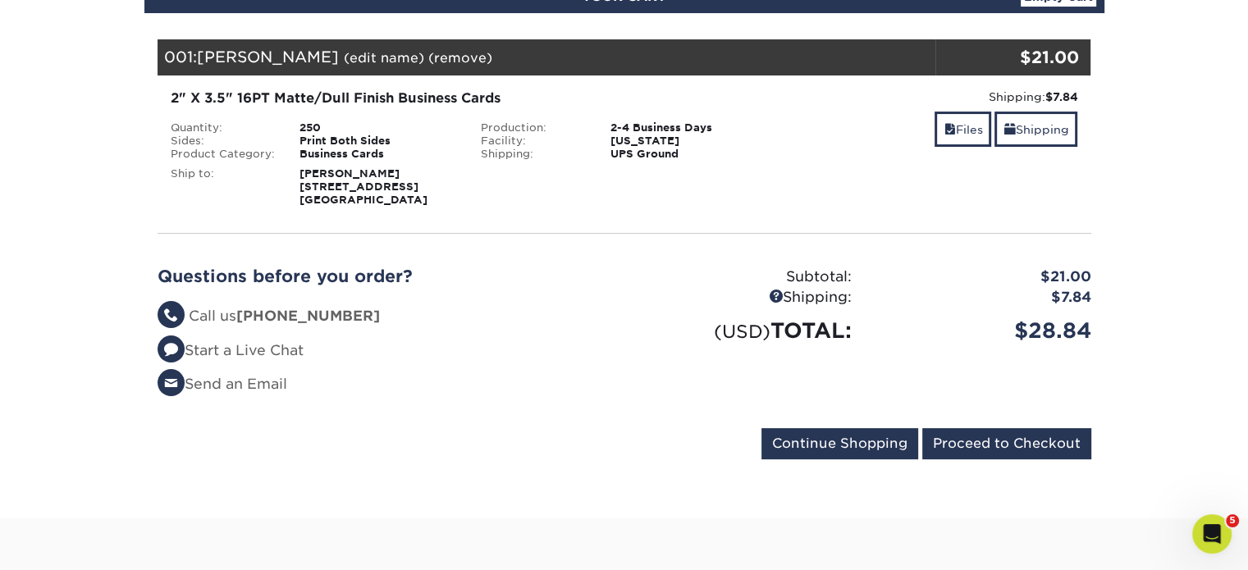
scroll to position [213, 0]
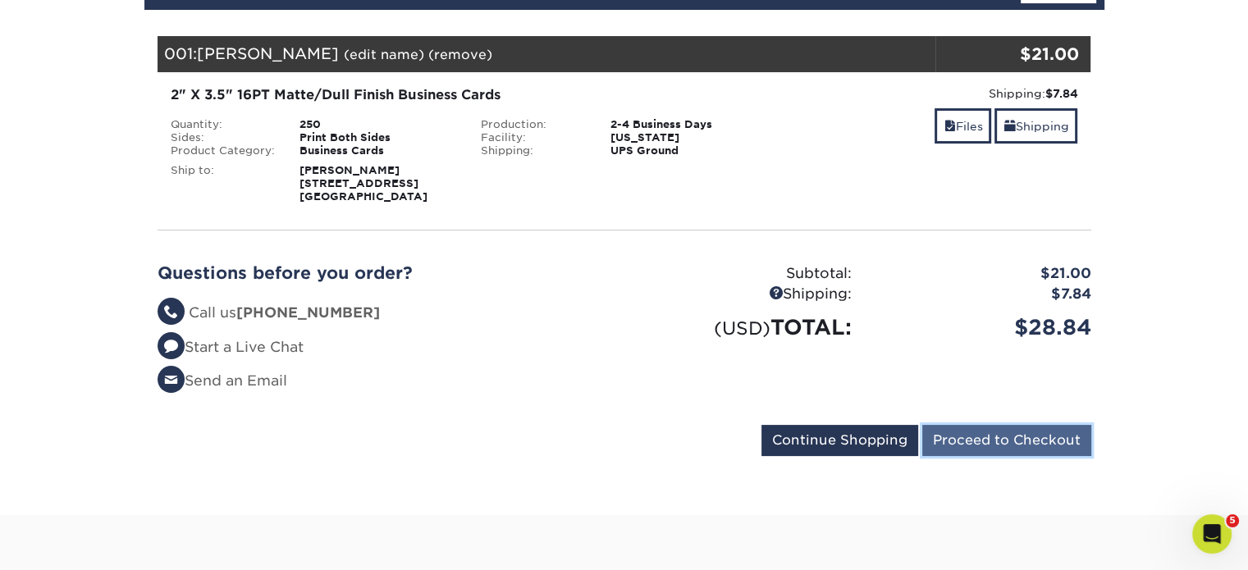
click at [964, 448] on input "Proceed to Checkout" at bounding box center [1006, 440] width 169 height 31
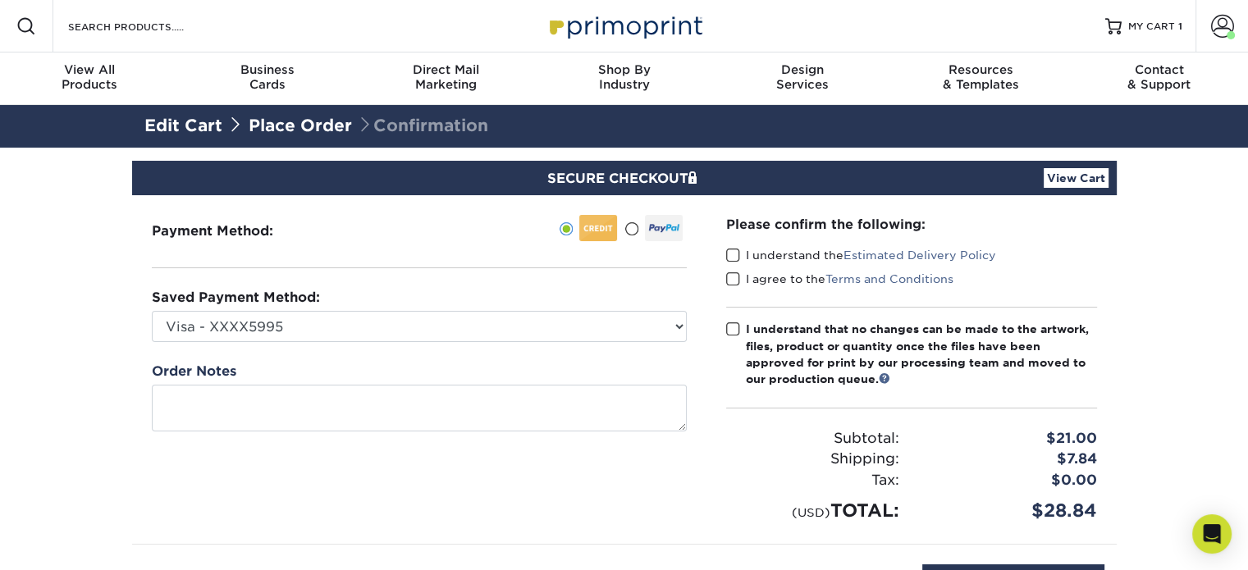
click at [726, 249] on span at bounding box center [733, 256] width 14 height 16
click at [0, 0] on input "I understand the Estimated Delivery Policy" at bounding box center [0, 0] width 0 height 0
click at [740, 280] on label "I agree to the Terms and Conditions" at bounding box center [839, 279] width 227 height 16
click at [0, 0] on input "I agree to the Terms and Conditions" at bounding box center [0, 0] width 0 height 0
click at [732, 322] on span at bounding box center [733, 330] width 14 height 16
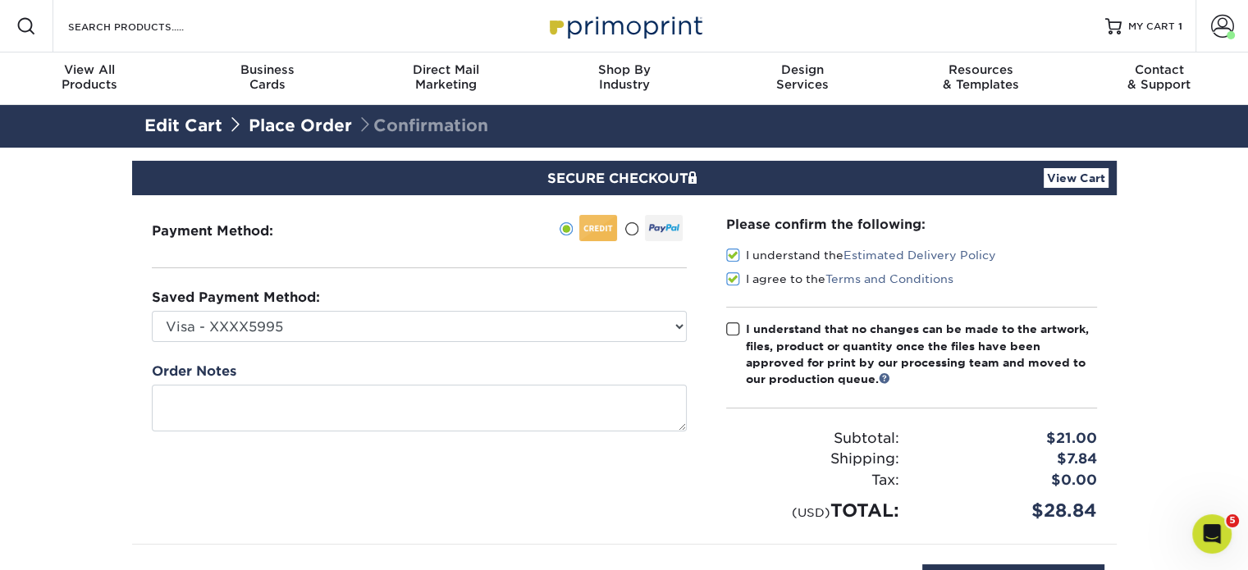
click at [0, 0] on input "I understand that no changes can be made to the artwork, files, product or quan…" at bounding box center [0, 0] width 0 height 0
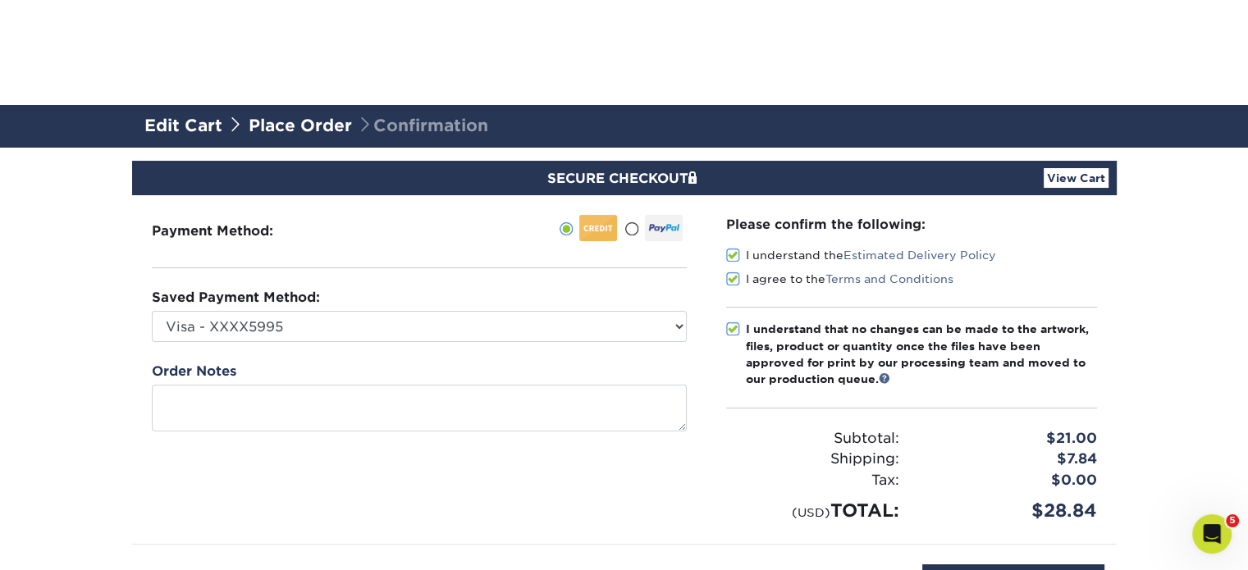
scroll to position [261, 0]
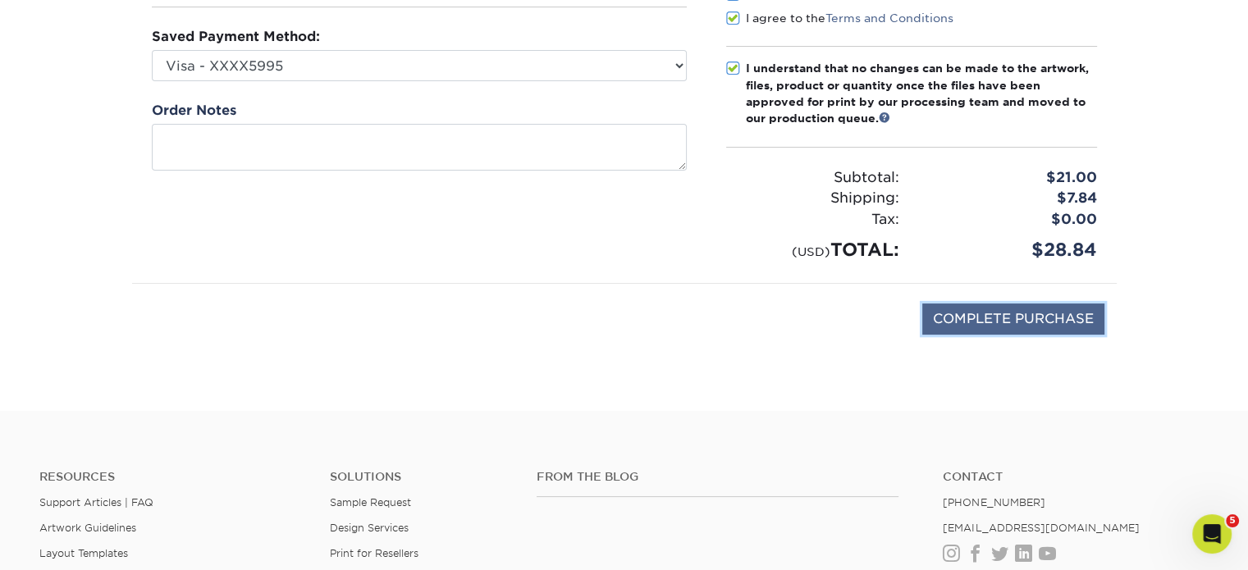
click at [963, 317] on input "COMPLETE PURCHASE" at bounding box center [1013, 319] width 182 height 31
type input "PROCESSING, PLEASE WAIT..."
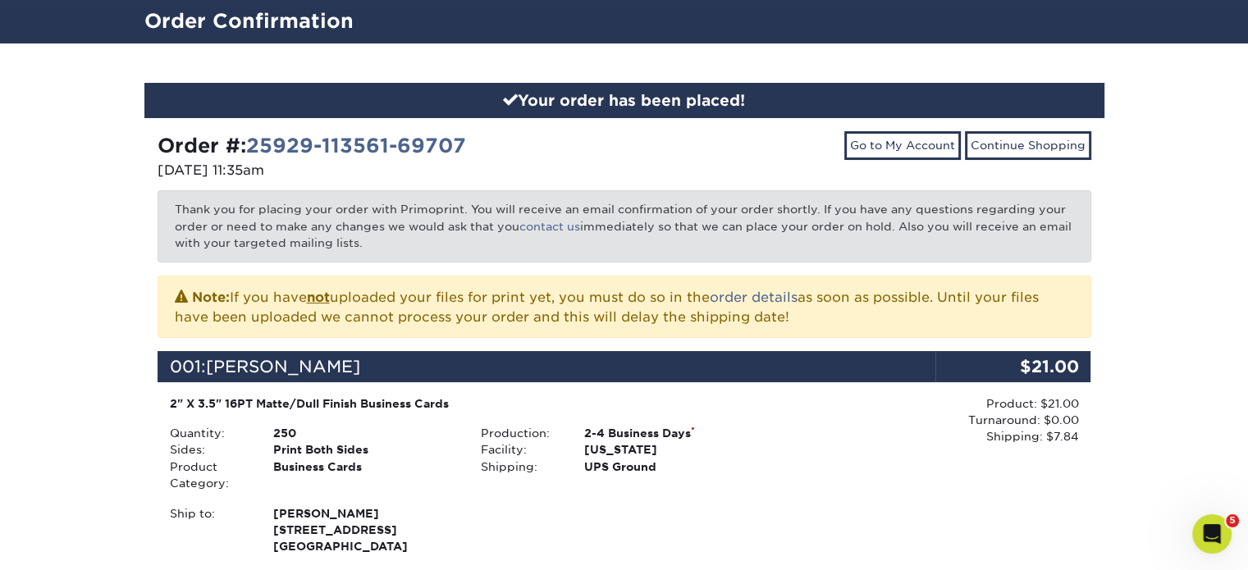
scroll to position [107, 0]
